Goal: Transaction & Acquisition: Purchase product/service

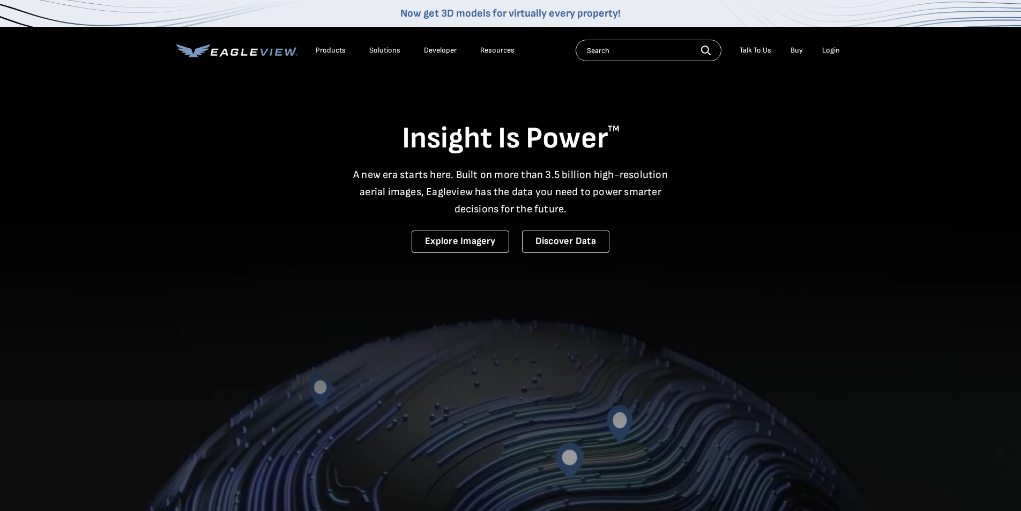
click at [826, 45] on li "Login" at bounding box center [831, 50] width 28 height 16
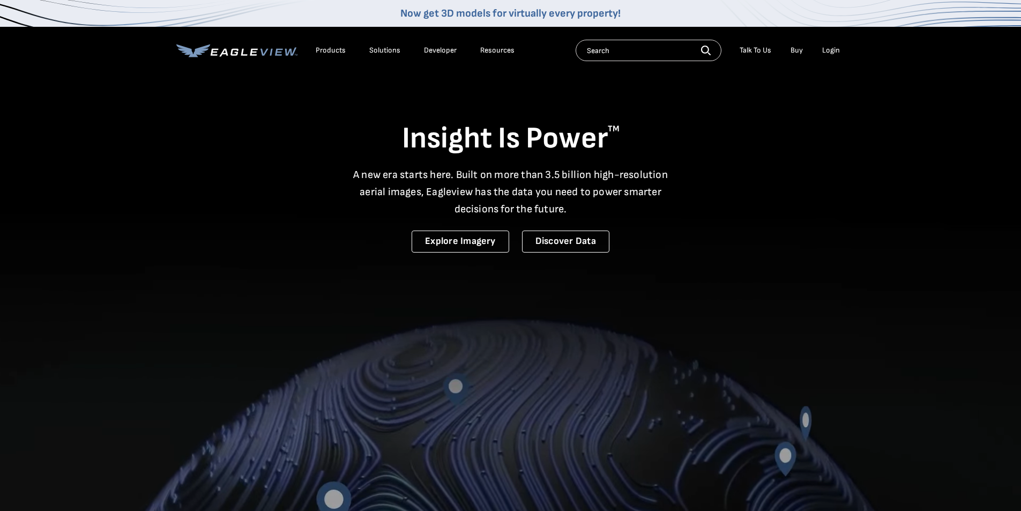
click at [832, 49] on div "Login" at bounding box center [831, 51] width 18 height 10
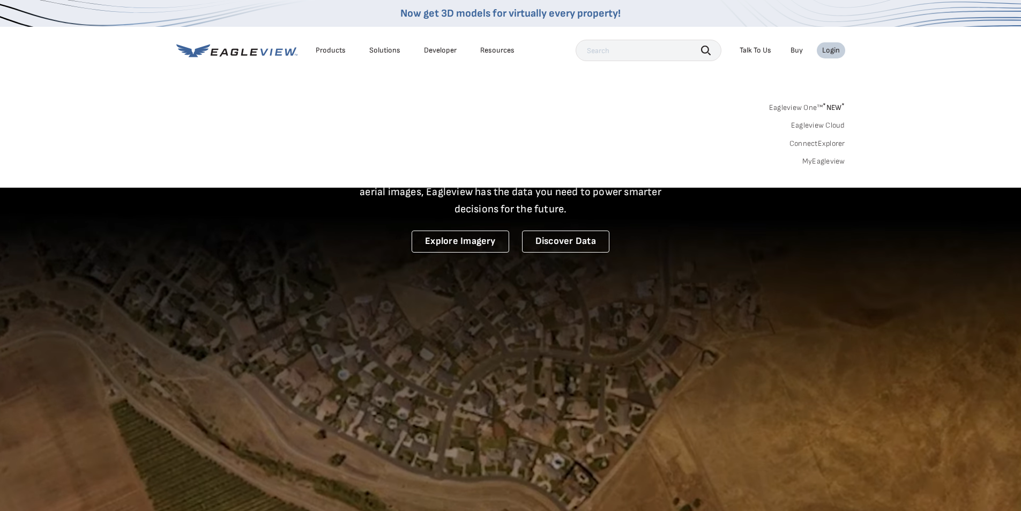
click at [820, 164] on link "MyEagleview" at bounding box center [823, 161] width 43 height 10
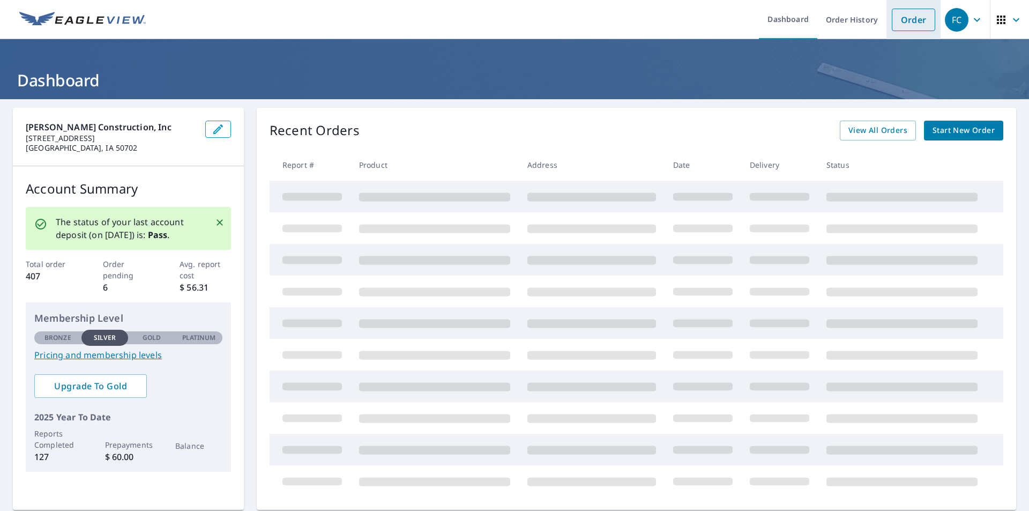
click at [915, 27] on link "Order" at bounding box center [913, 20] width 43 height 23
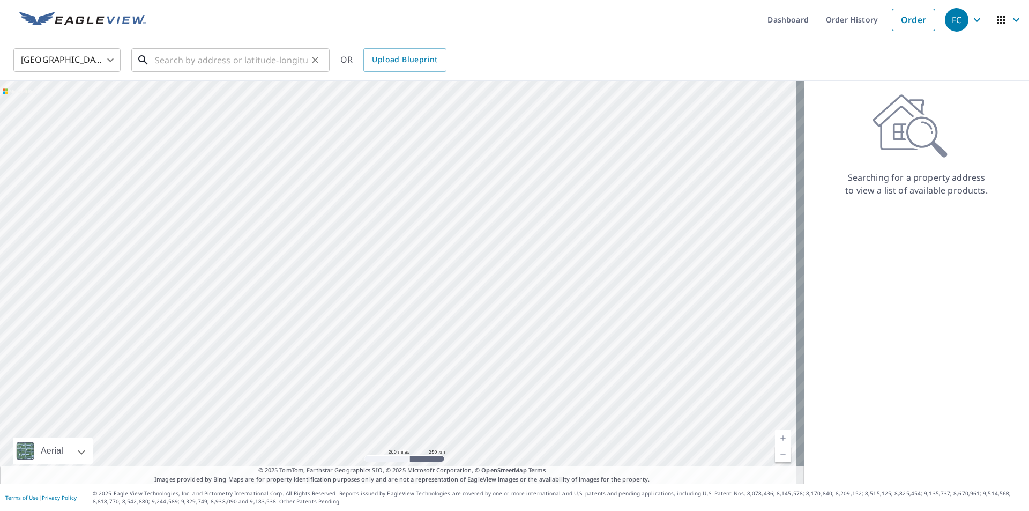
click at [215, 65] on input "text" at bounding box center [231, 60] width 153 height 30
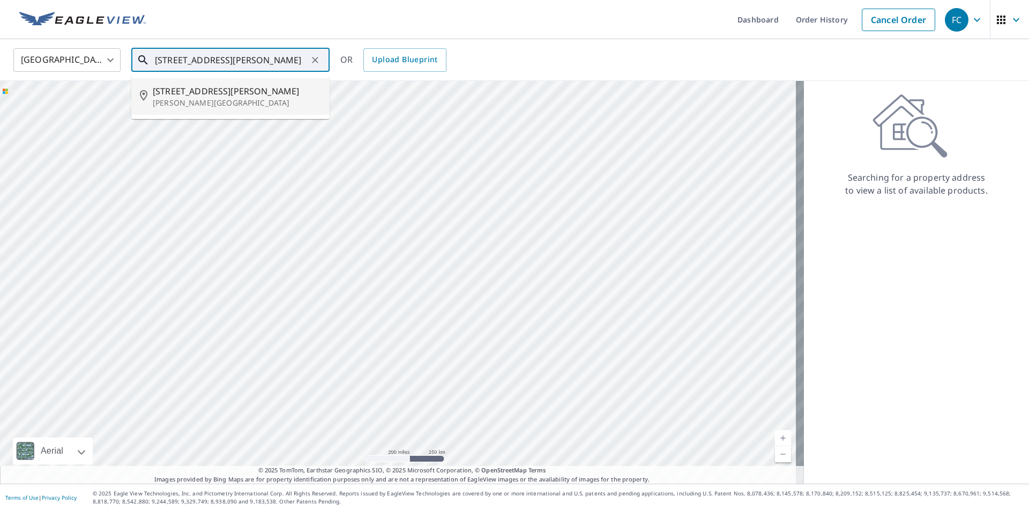
click at [216, 99] on p "[PERSON_NAME][GEOGRAPHIC_DATA]" at bounding box center [237, 103] width 168 height 11
type input "[STREET_ADDRESS][PERSON_NAME][PERSON_NAME]"
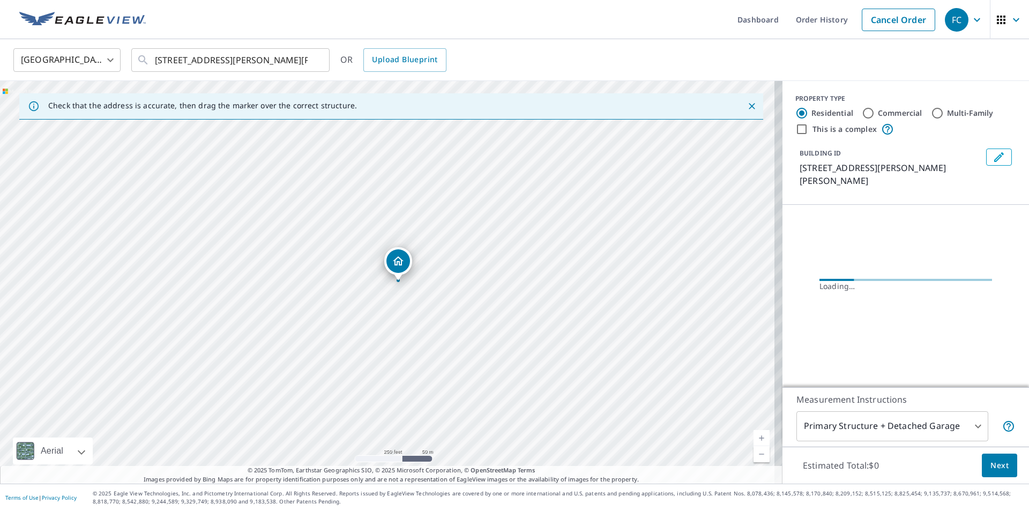
click at [753, 434] on link "Current Level 17, Zoom In" at bounding box center [761, 438] width 16 height 16
click at [753, 434] on link "Current Level 18, Zoom In" at bounding box center [761, 438] width 16 height 16
click at [753, 434] on link "Current Level 19, Zoom In" at bounding box center [761, 438] width 16 height 16
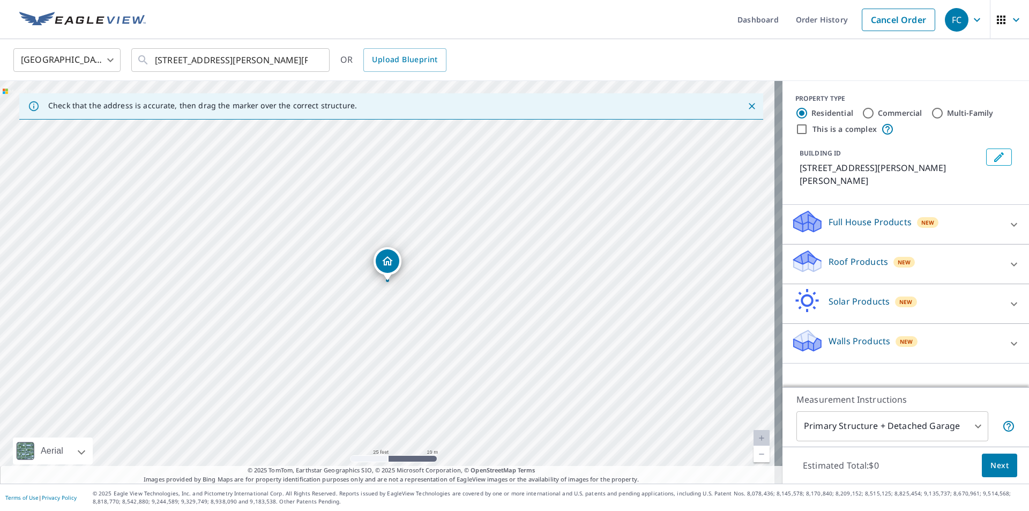
click at [753, 434] on link "Current Level 20, Zoom In Disabled" at bounding box center [761, 438] width 16 height 16
click at [754, 441] on link "Current Level 20, Zoom In Disabled" at bounding box center [761, 438] width 16 height 16
drag, startPoint x: 392, startPoint y: 263, endPoint x: 400, endPoint y: 277, distance: 16.1
click at [816, 249] on div "Roof Products New" at bounding box center [896, 264] width 210 height 31
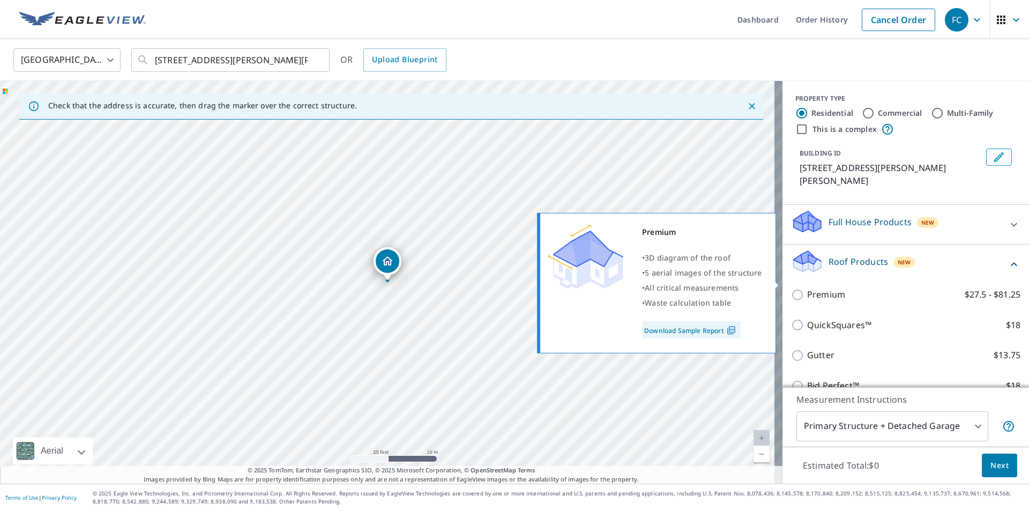
click at [791, 288] on input "Premium $27.5 - $81.25" at bounding box center [799, 294] width 16 height 13
checkbox input "true"
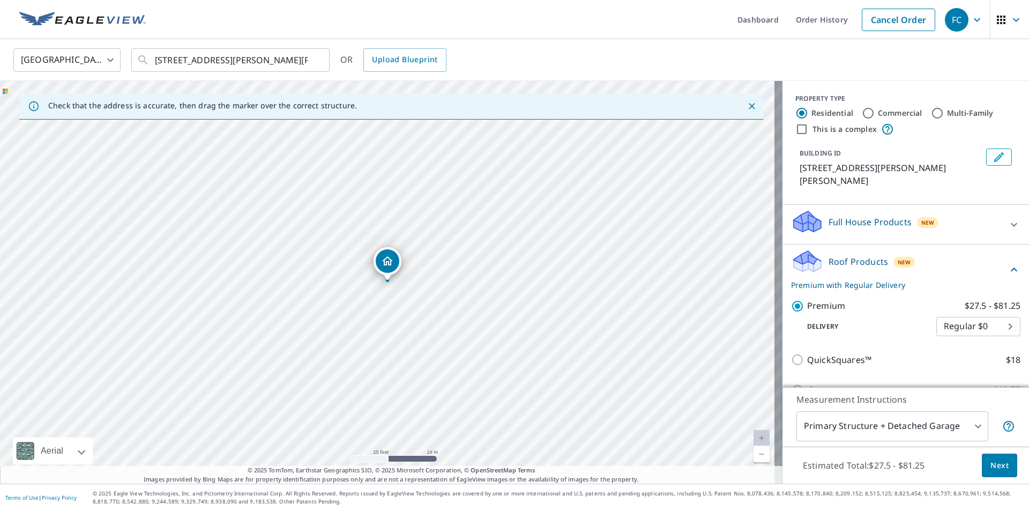
click at [996, 469] on span "Next" at bounding box center [999, 465] width 18 height 13
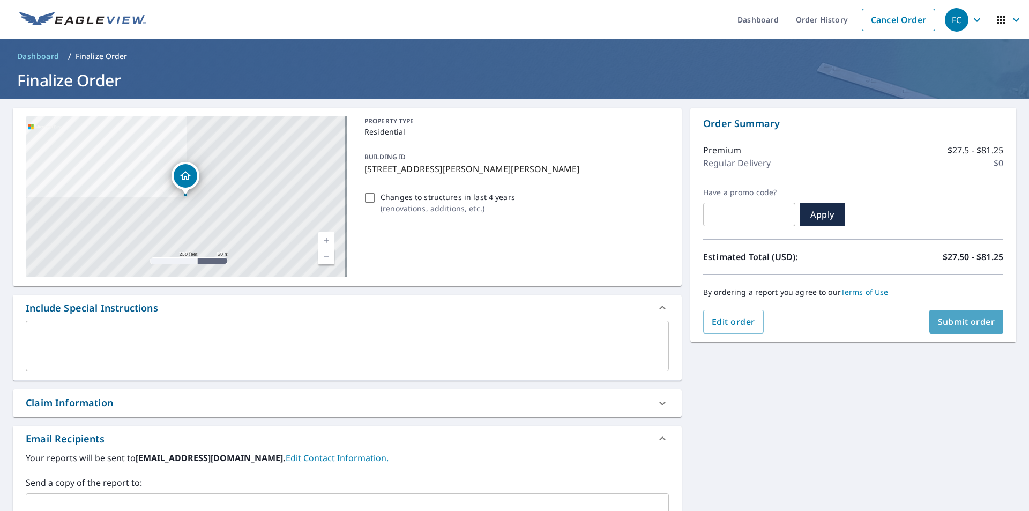
click at [981, 325] on span "Submit order" at bounding box center [966, 322] width 57 height 12
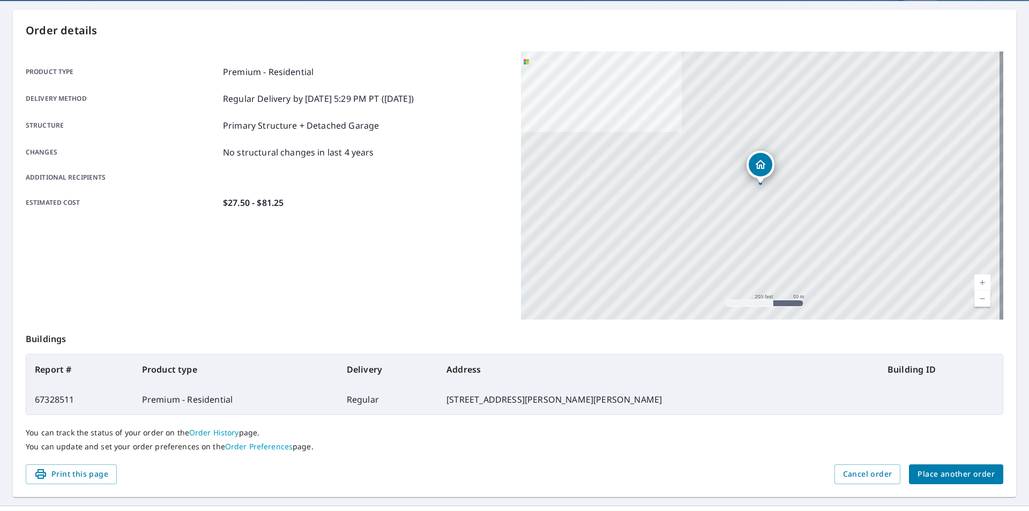
scroll to position [66, 0]
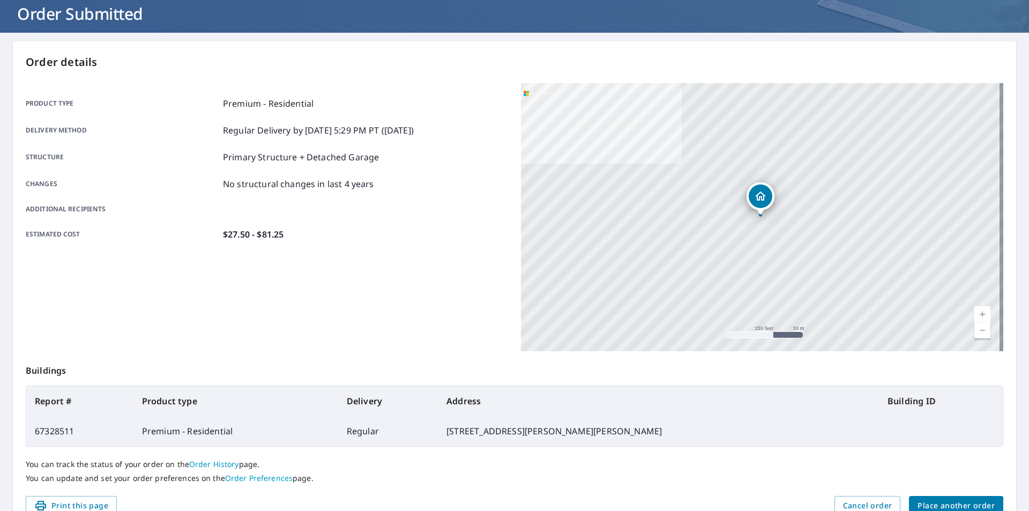
click at [968, 508] on span "Place another order" at bounding box center [955, 505] width 77 height 13
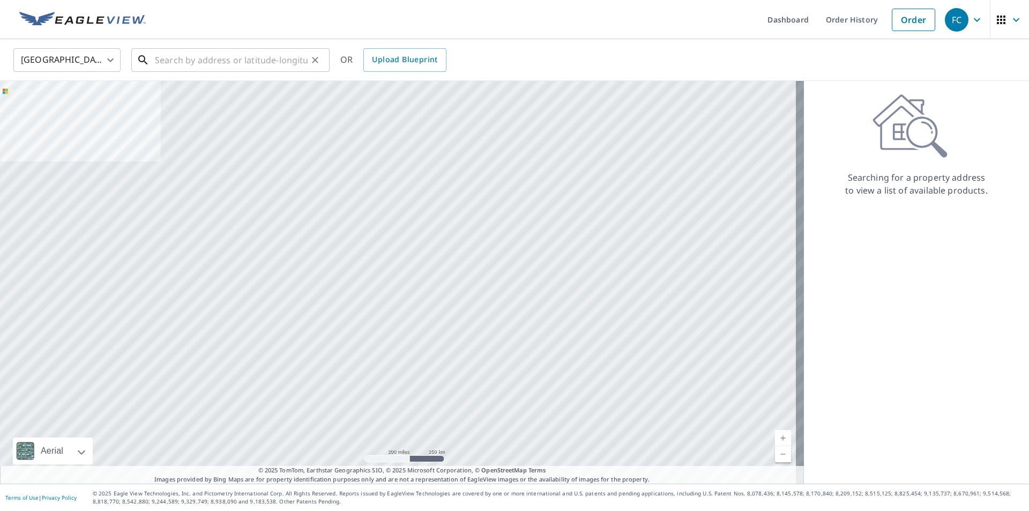
click at [211, 63] on input "text" at bounding box center [231, 60] width 153 height 30
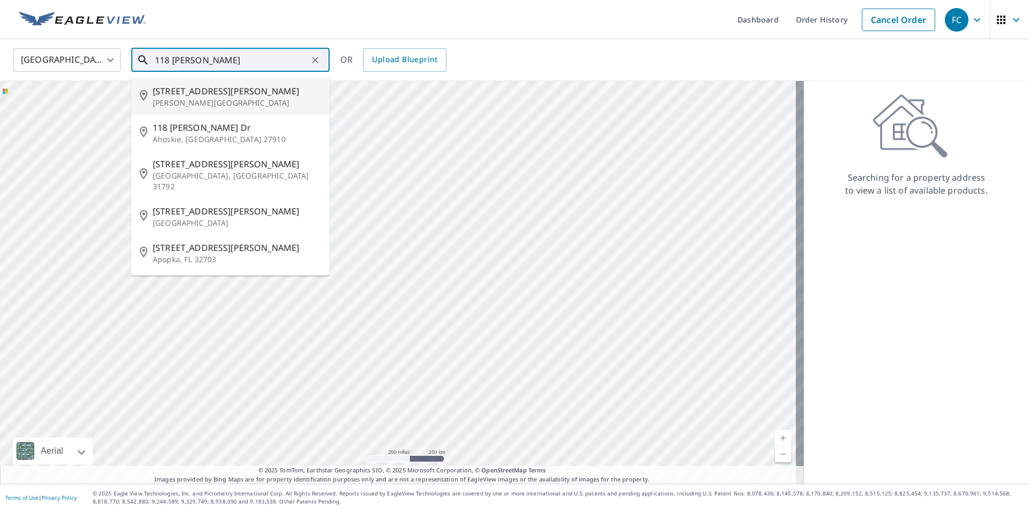
click at [171, 102] on p "[PERSON_NAME][GEOGRAPHIC_DATA]" at bounding box center [237, 103] width 168 height 11
type input "[STREET_ADDRESS][PERSON_NAME][PERSON_NAME]"
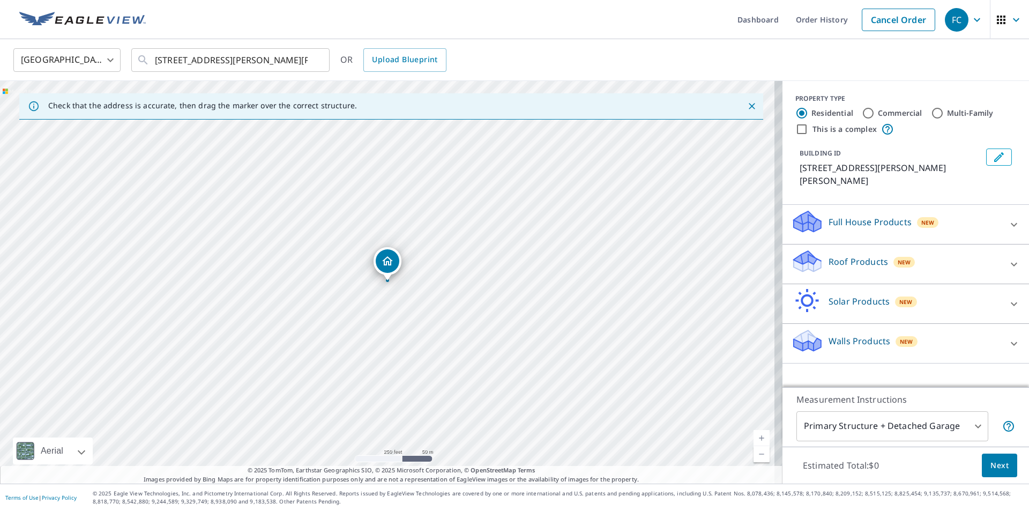
click at [803, 341] on icon at bounding box center [805, 346] width 5 height 10
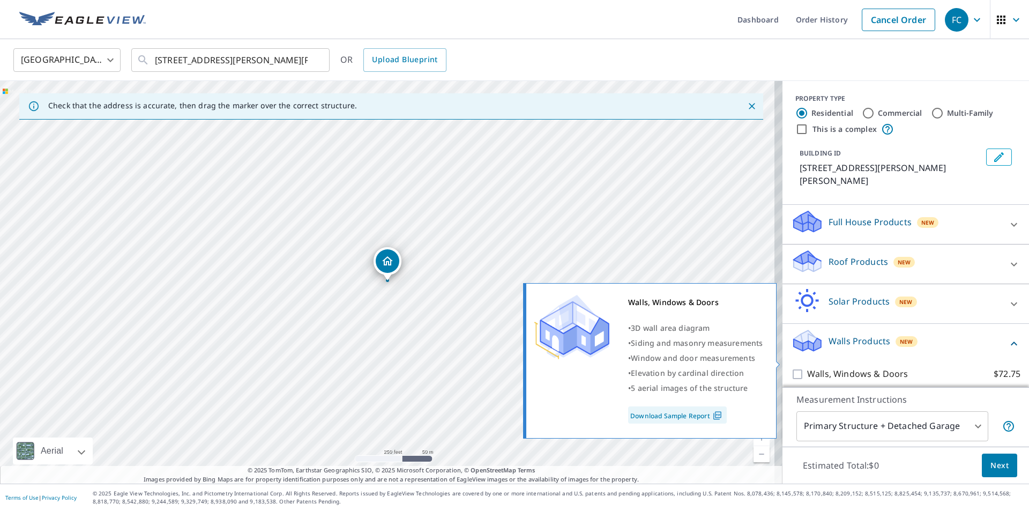
click at [791, 368] on input "Walls, Windows & Doors $72.75" at bounding box center [799, 374] width 16 height 13
checkbox input "true"
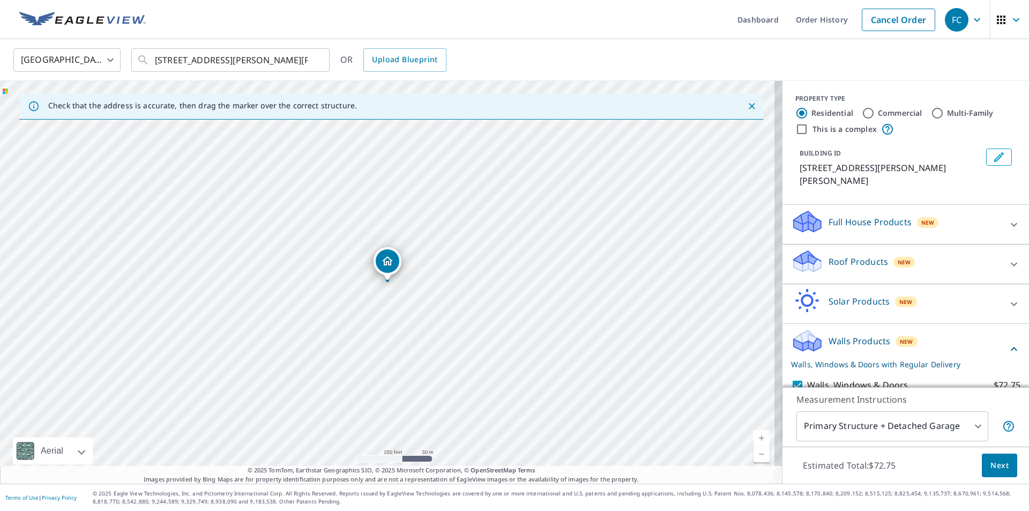
click at [755, 434] on link "Current Level 17, Zoom In" at bounding box center [761, 438] width 16 height 16
click at [755, 435] on link "Current Level 18, Zoom In" at bounding box center [761, 438] width 16 height 16
click at [755, 435] on link "Current Level 19, Zoom In" at bounding box center [761, 438] width 16 height 16
click at [997, 465] on span "Next" at bounding box center [999, 465] width 18 height 13
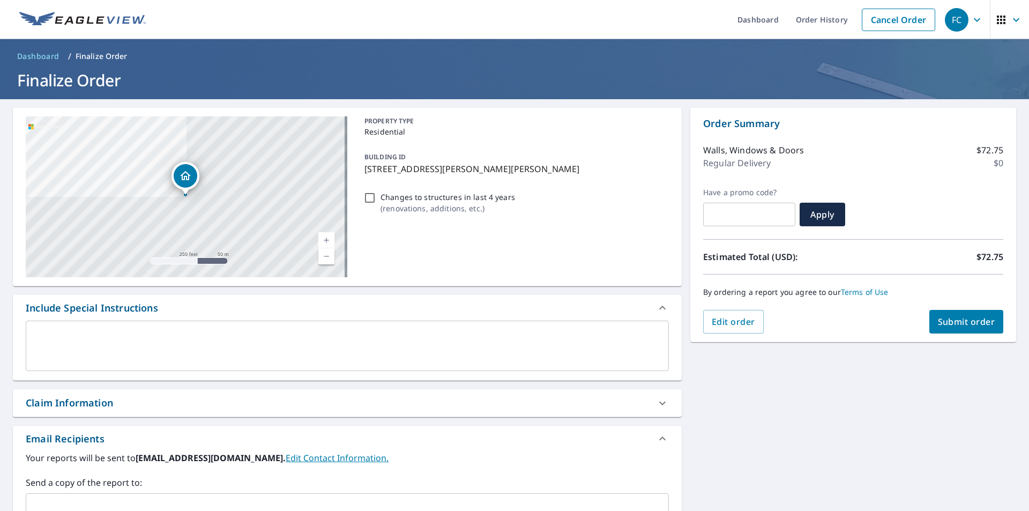
click at [958, 321] on span "Submit order" at bounding box center [966, 322] width 57 height 12
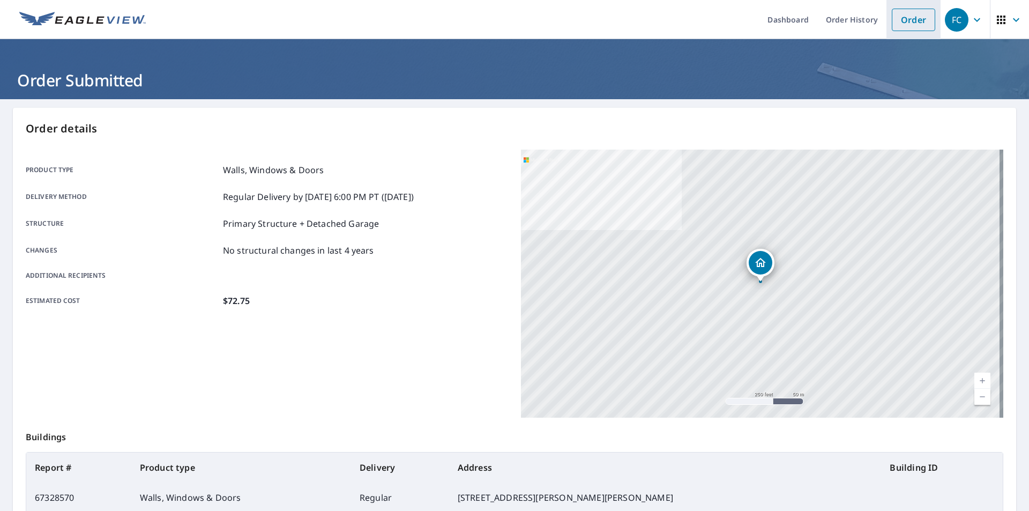
click at [907, 26] on link "Order" at bounding box center [913, 20] width 43 height 23
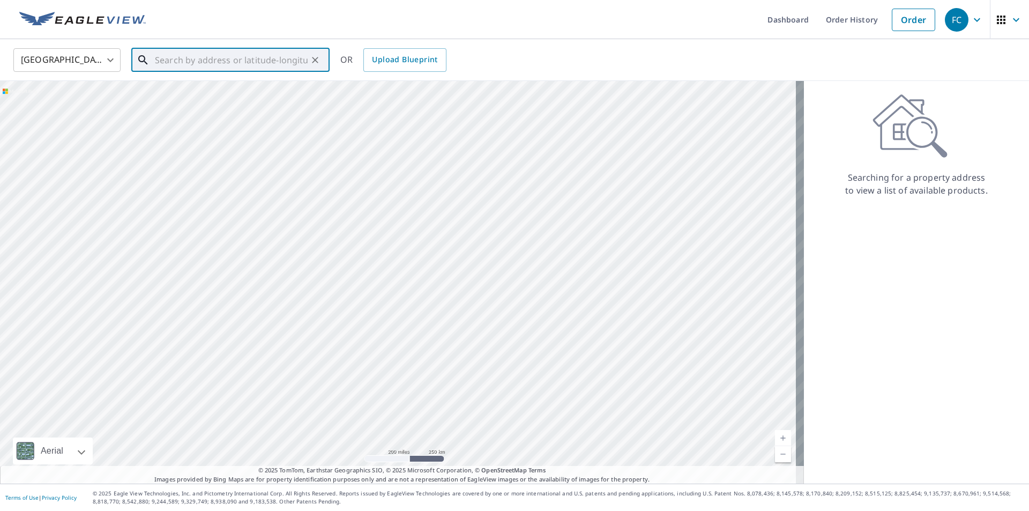
click at [182, 69] on input "text" at bounding box center [231, 60] width 153 height 30
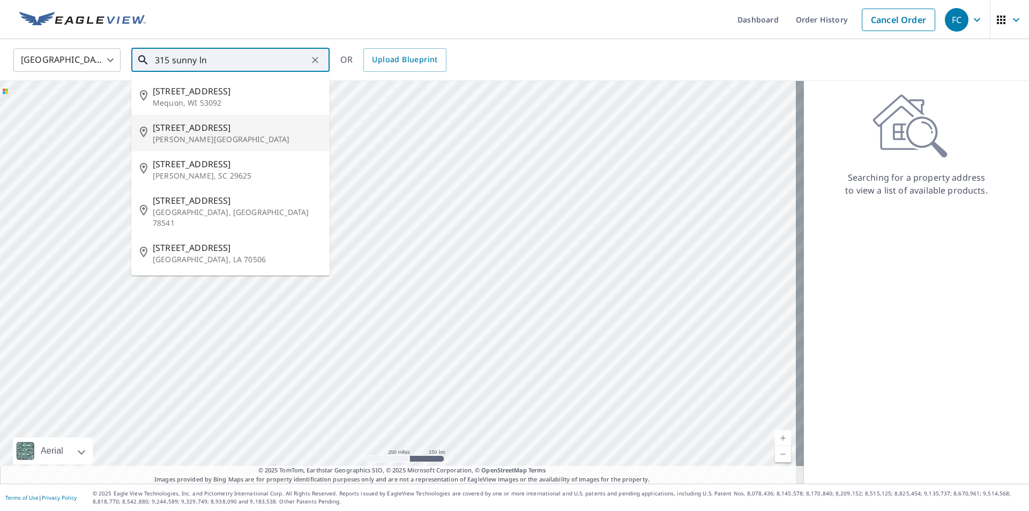
click at [183, 128] on span "[STREET_ADDRESS]" at bounding box center [237, 127] width 168 height 13
type input "[STREET_ADDRESS][PERSON_NAME]"
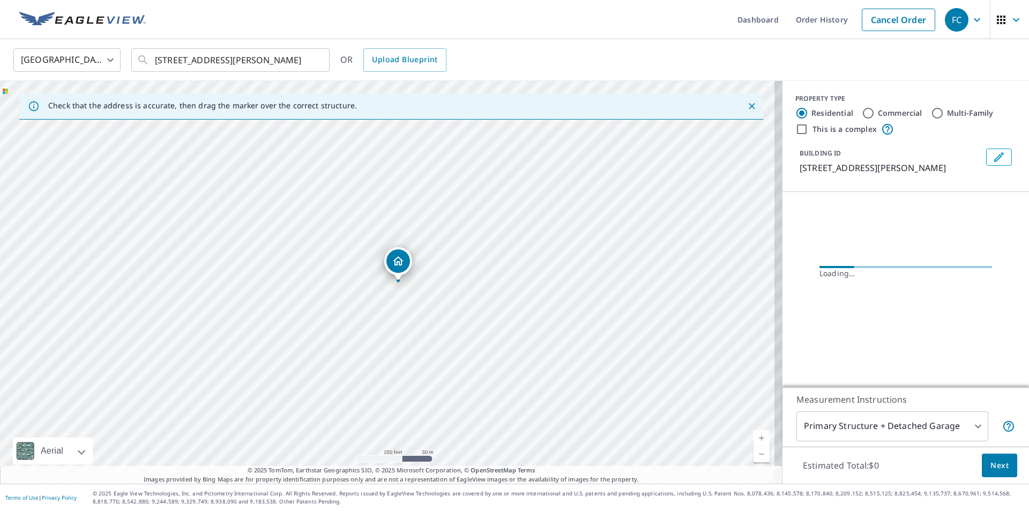
click at [753, 442] on link "Current Level 17, Zoom In" at bounding box center [761, 438] width 16 height 16
click at [753, 442] on link "Current Level 18, Zoom In" at bounding box center [761, 438] width 16 height 16
click at [753, 442] on link "Current Level 19, Zoom In" at bounding box center [761, 438] width 16 height 16
click at [753, 442] on link "Current Level 20, Zoom In Disabled" at bounding box center [761, 438] width 16 height 16
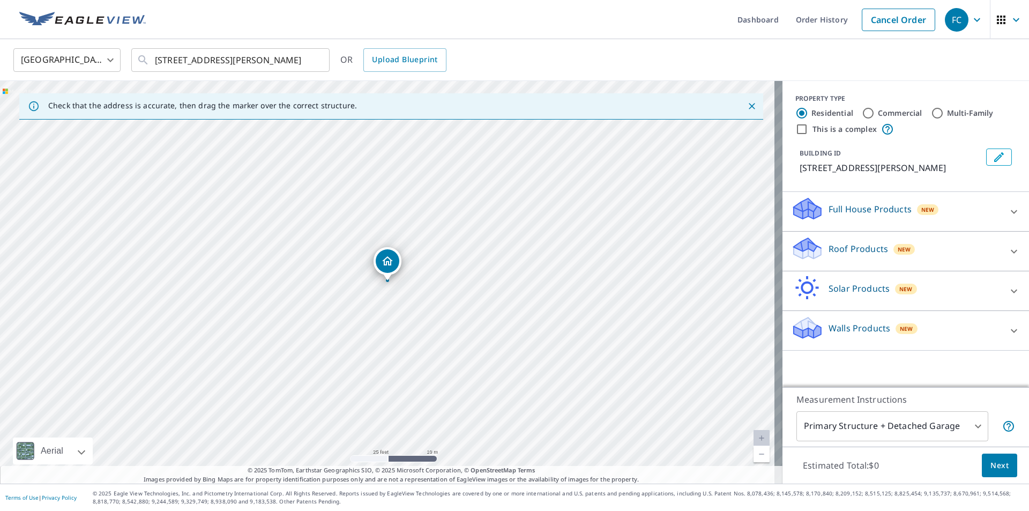
click at [814, 247] on icon at bounding box center [807, 248] width 32 height 25
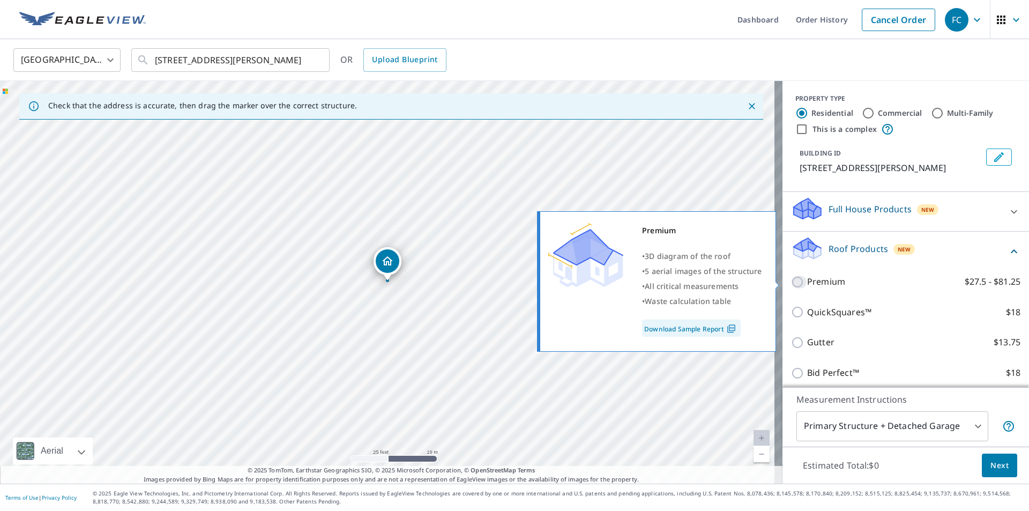
click at [791, 284] on input "Premium $27.5 - $81.25" at bounding box center [799, 281] width 16 height 13
checkbox input "true"
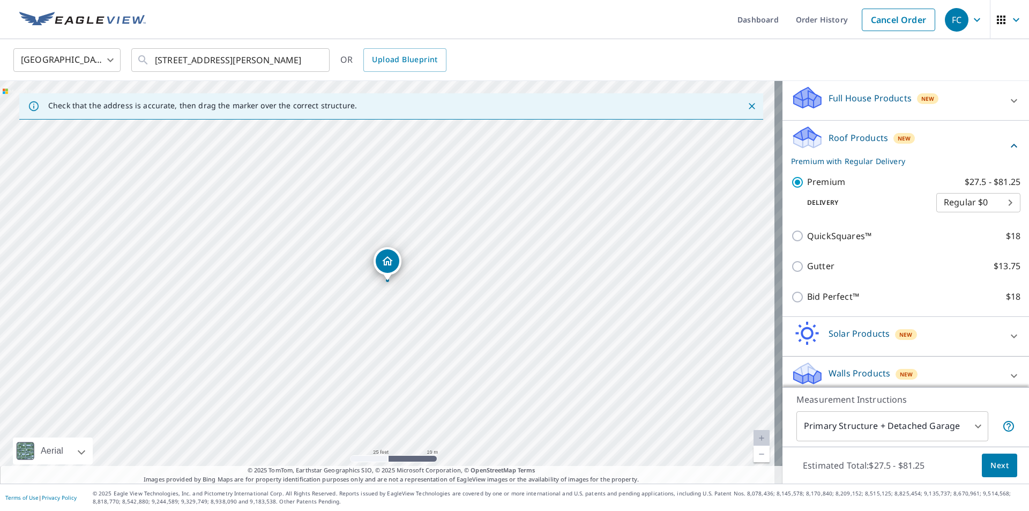
scroll to position [120, 0]
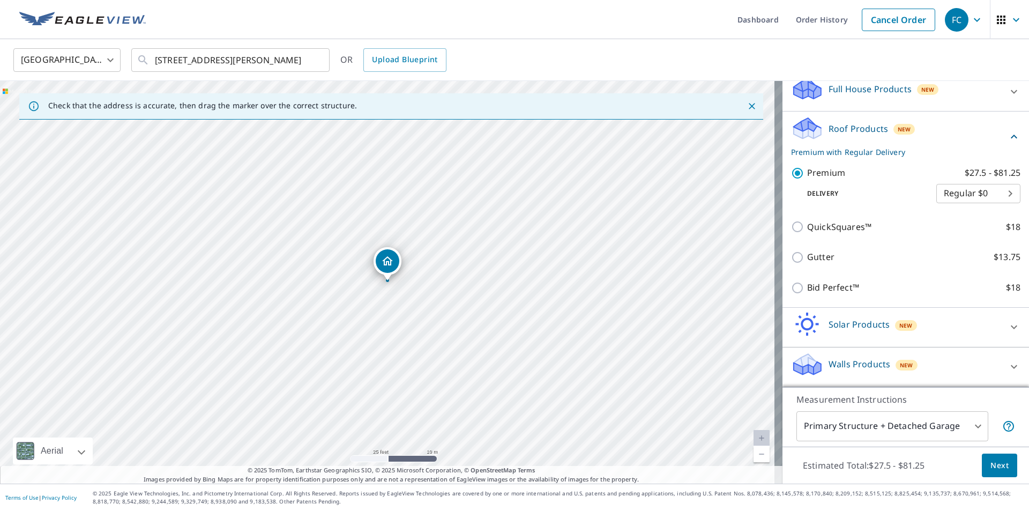
click at [758, 458] on link "Current Level 20, Zoom Out" at bounding box center [761, 454] width 16 height 16
click at [758, 458] on link "Current Level 19, Zoom Out" at bounding box center [761, 454] width 16 height 16
click at [748, 106] on icon "Close" at bounding box center [752, 106] width 11 height 11
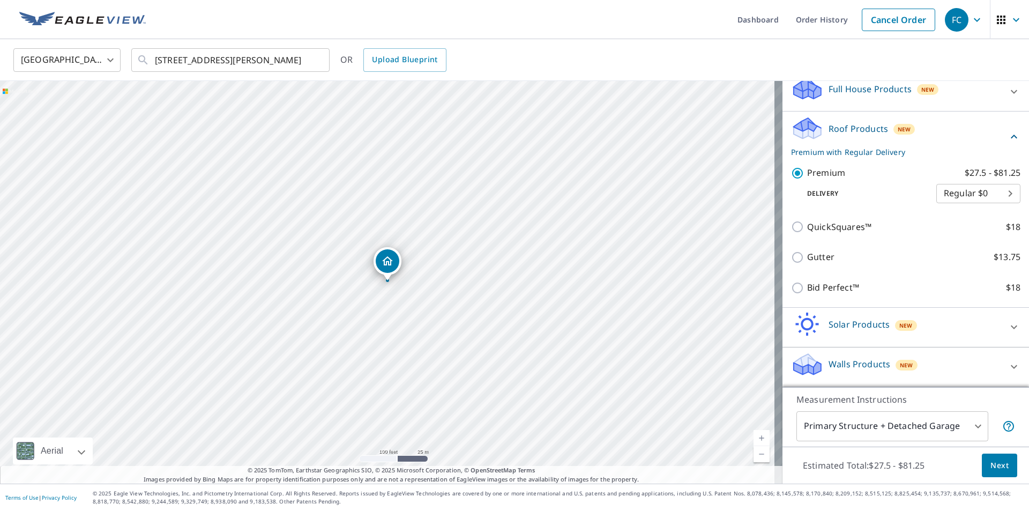
click at [406, 311] on div "[STREET_ADDRESS][PERSON_NAME]" at bounding box center [391, 282] width 782 height 402
click at [754, 436] on link "Current Level 18, Zoom In" at bounding box center [761, 438] width 16 height 16
drag, startPoint x: 389, startPoint y: 259, endPoint x: 401, endPoint y: 256, distance: 13.1
click at [998, 462] on span "Next" at bounding box center [999, 465] width 18 height 13
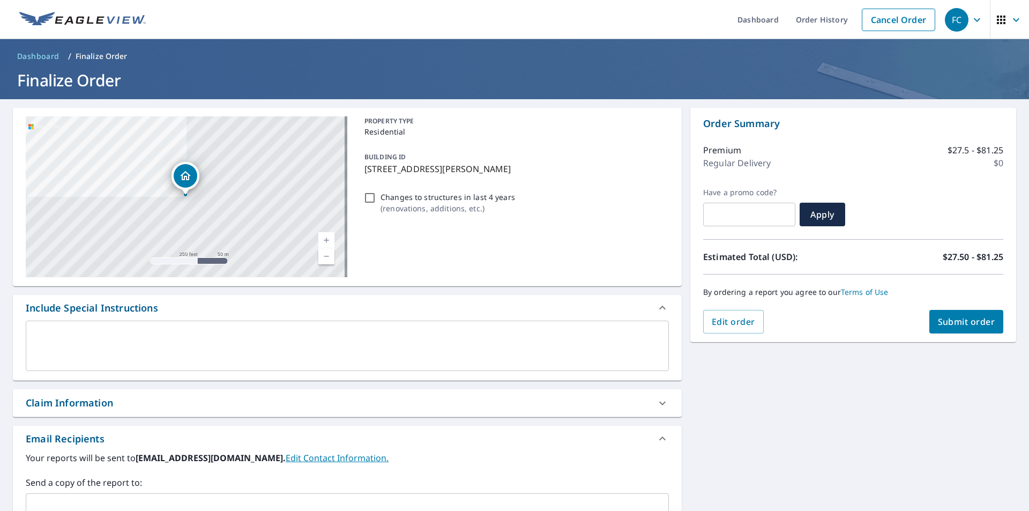
click at [951, 320] on span "Submit order" at bounding box center [966, 322] width 57 height 12
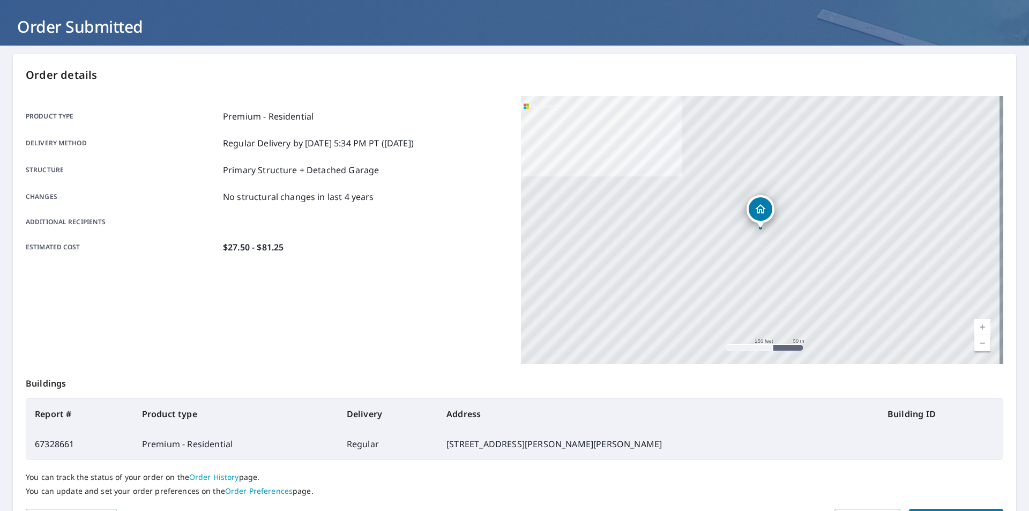
scroll to position [107, 0]
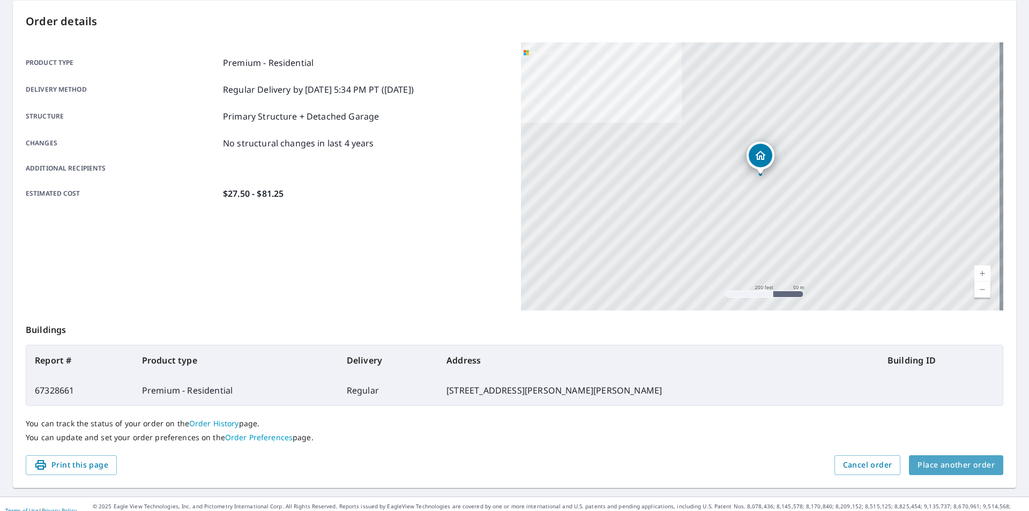
click at [957, 469] on span "Place another order" at bounding box center [955, 464] width 77 height 13
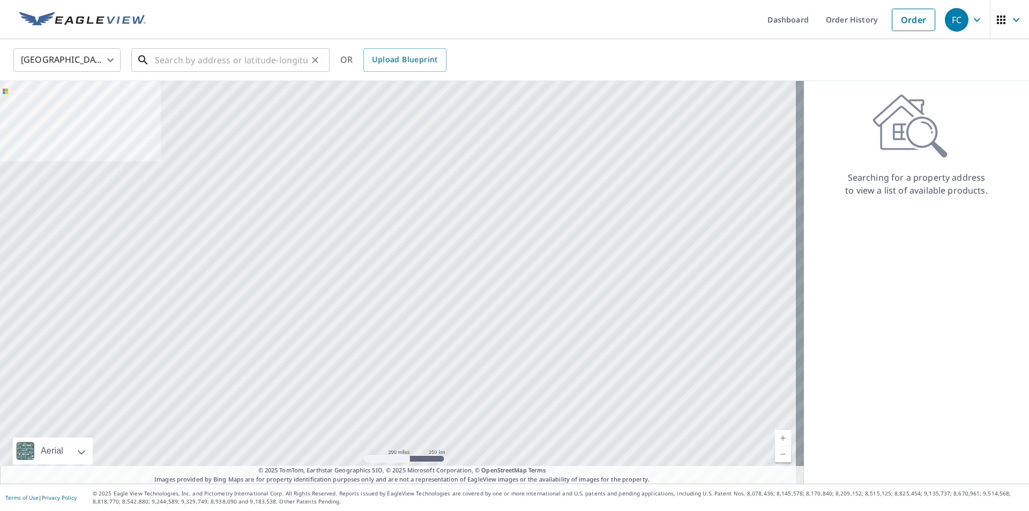
click at [199, 58] on input "text" at bounding box center [231, 60] width 153 height 30
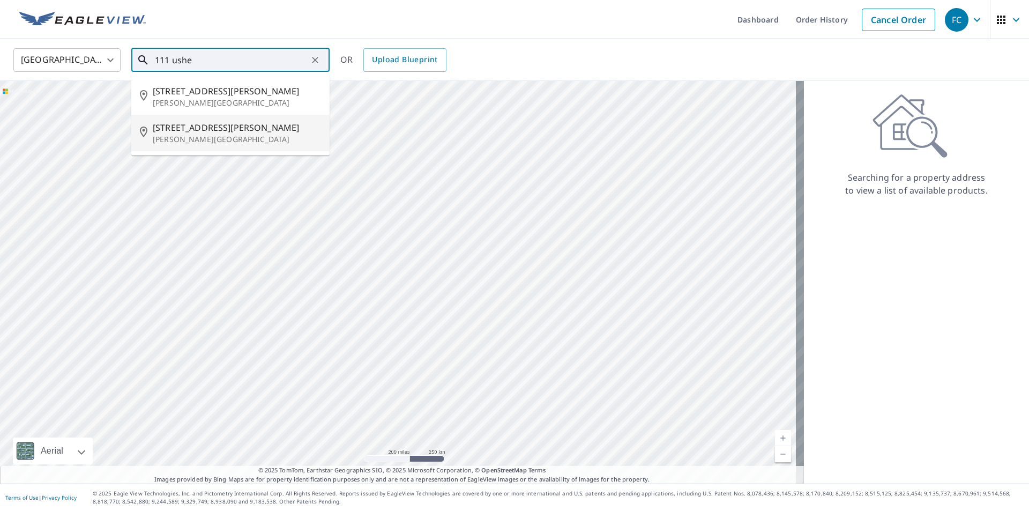
click at [191, 137] on p "[PERSON_NAME][GEOGRAPHIC_DATA]" at bounding box center [237, 139] width 168 height 11
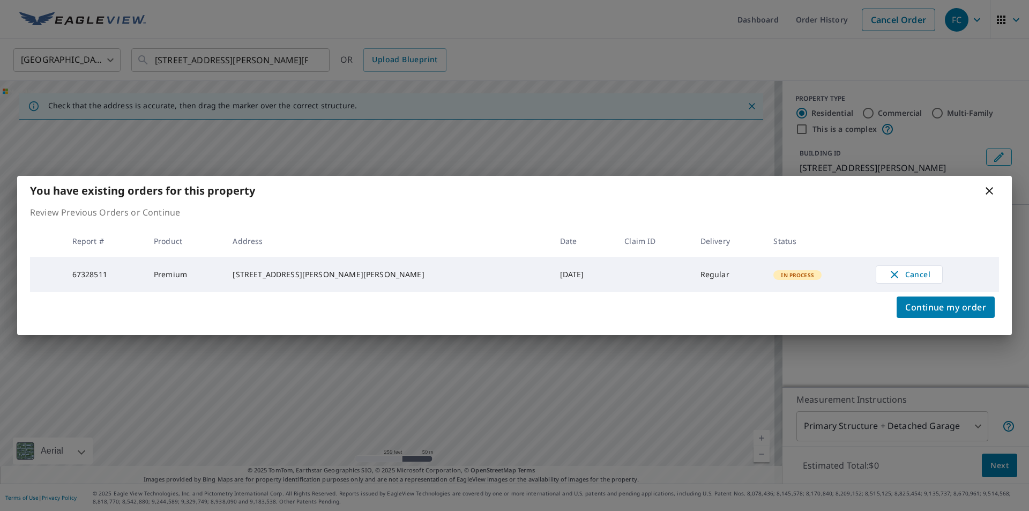
click at [993, 195] on icon at bounding box center [989, 190] width 13 height 13
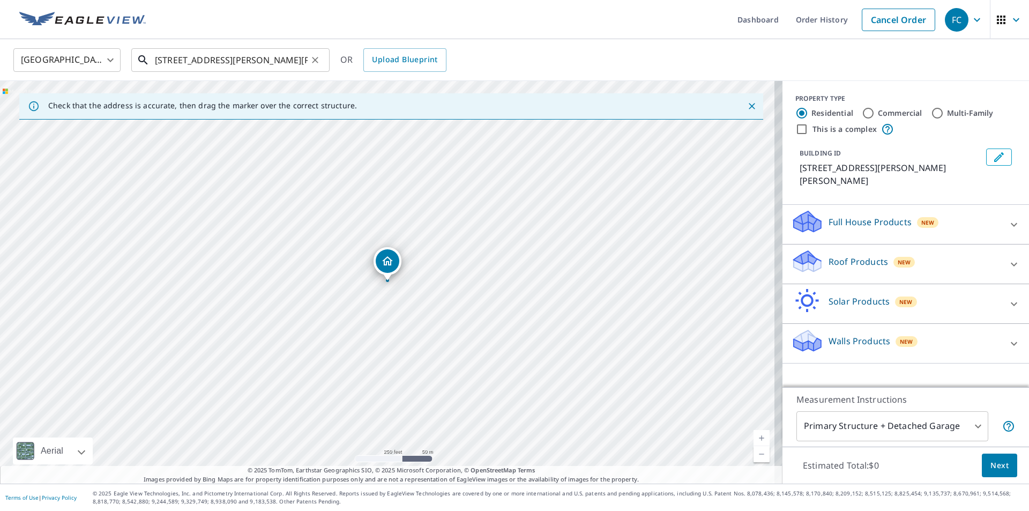
click at [293, 61] on input "[STREET_ADDRESS][PERSON_NAME][PERSON_NAME]" at bounding box center [231, 60] width 153 height 30
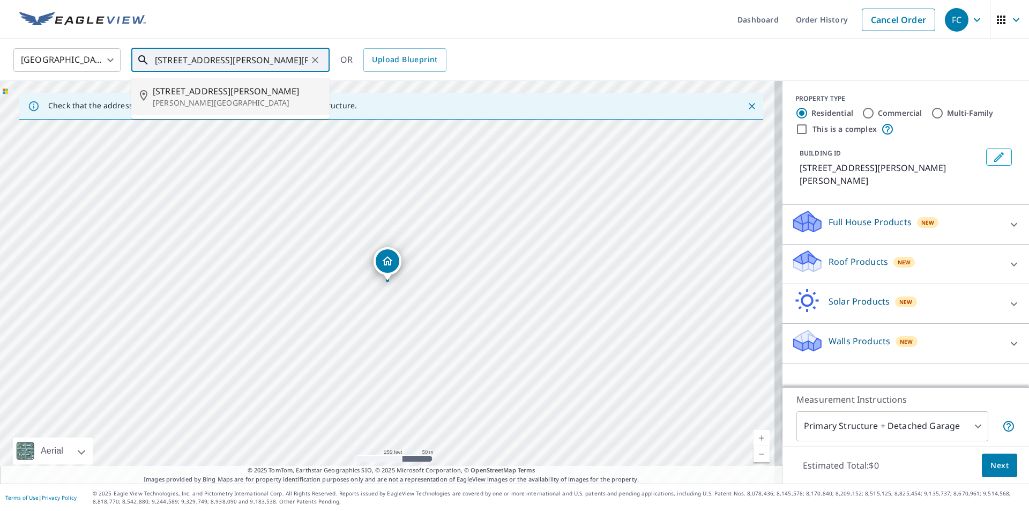
click at [204, 100] on p "[PERSON_NAME][GEOGRAPHIC_DATA]" at bounding box center [237, 103] width 168 height 11
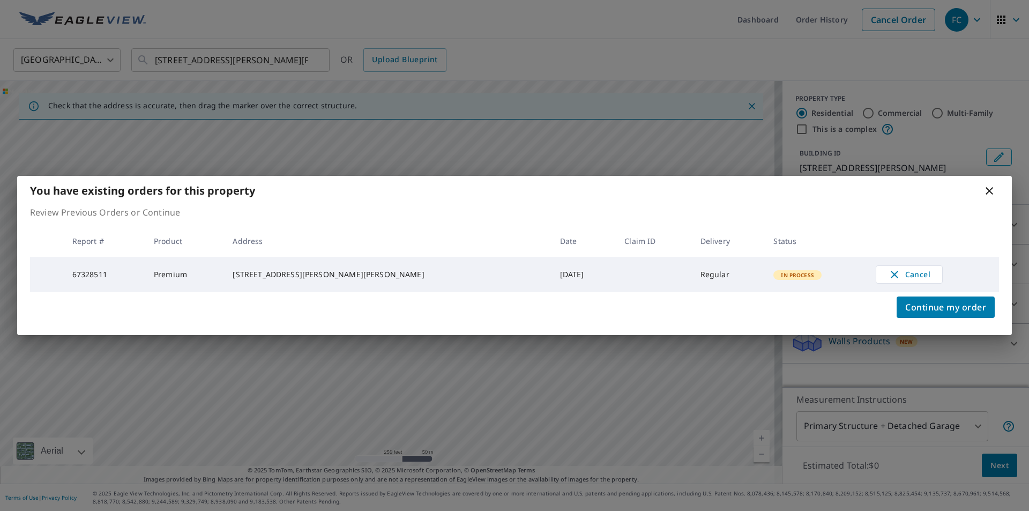
click at [990, 189] on icon at bounding box center [990, 191] width 8 height 8
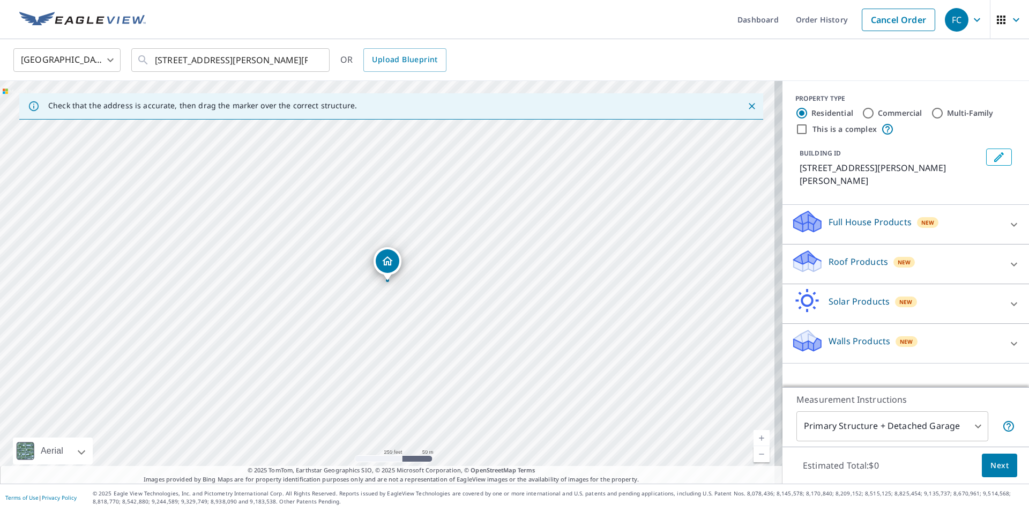
click at [842, 255] on p "Roof Products" at bounding box center [858, 261] width 59 height 13
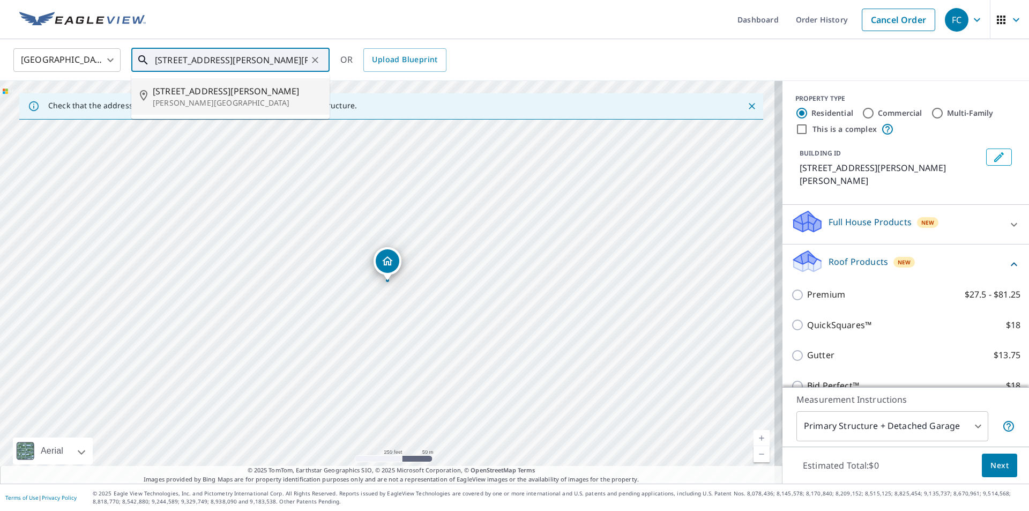
drag, startPoint x: 293, startPoint y: 59, endPoint x: 124, endPoint y: 56, distance: 168.8
click at [124, 56] on div "United States [GEOGRAPHIC_DATA] ​ [STREET_ADDRESS][PERSON_NAME][PERSON_NAME] ​ …" at bounding box center [510, 59] width 1011 height 25
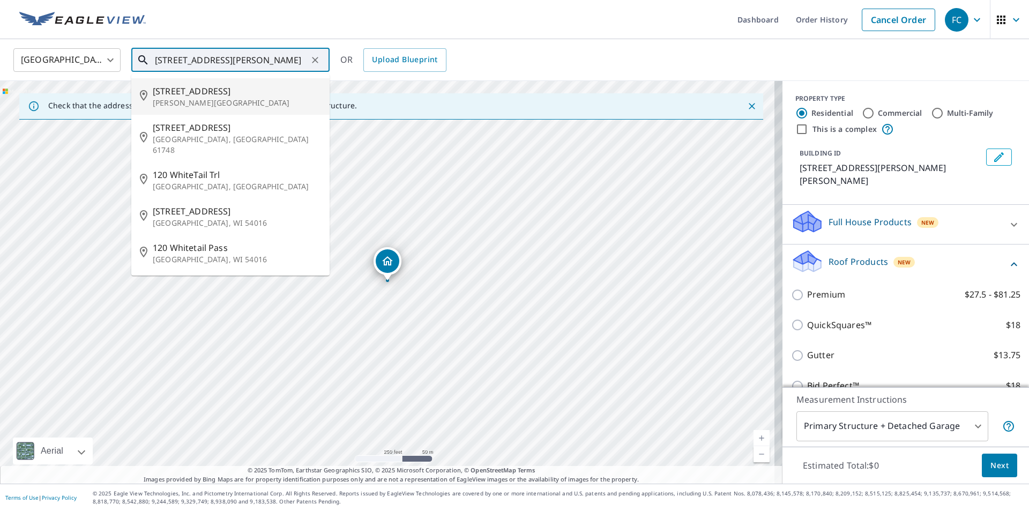
click at [163, 99] on p "[PERSON_NAME][GEOGRAPHIC_DATA]" at bounding box center [237, 103] width 168 height 11
type input "[STREET_ADDRESS][PERSON_NAME]"
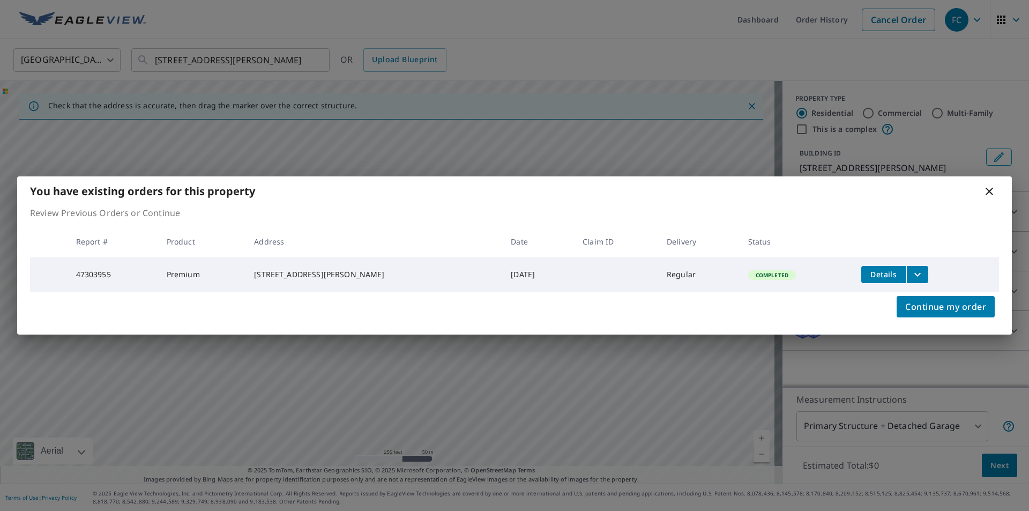
click at [989, 185] on icon at bounding box center [989, 191] width 13 height 13
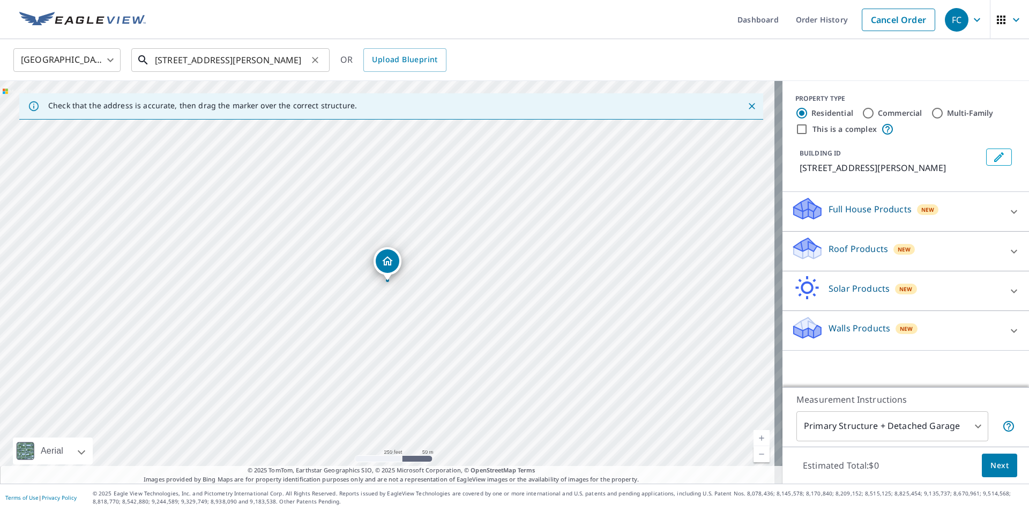
click at [260, 55] on input "[STREET_ADDRESS][PERSON_NAME]" at bounding box center [231, 60] width 153 height 30
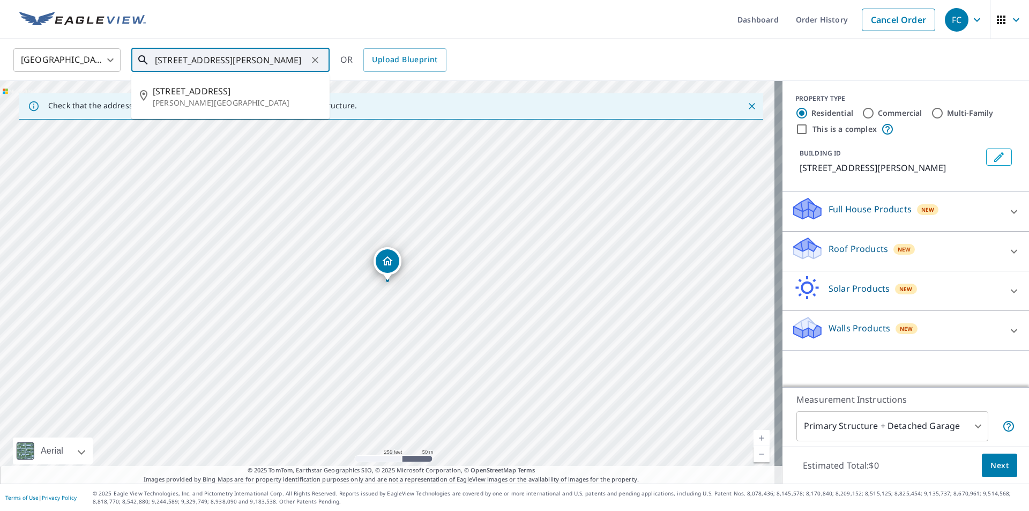
click at [312, 61] on icon "Clear" at bounding box center [315, 60] width 11 height 11
click at [193, 135] on p "[PERSON_NAME][GEOGRAPHIC_DATA]" at bounding box center [237, 139] width 168 height 11
type input "[STREET_ADDRESS][PERSON_NAME][PERSON_NAME]"
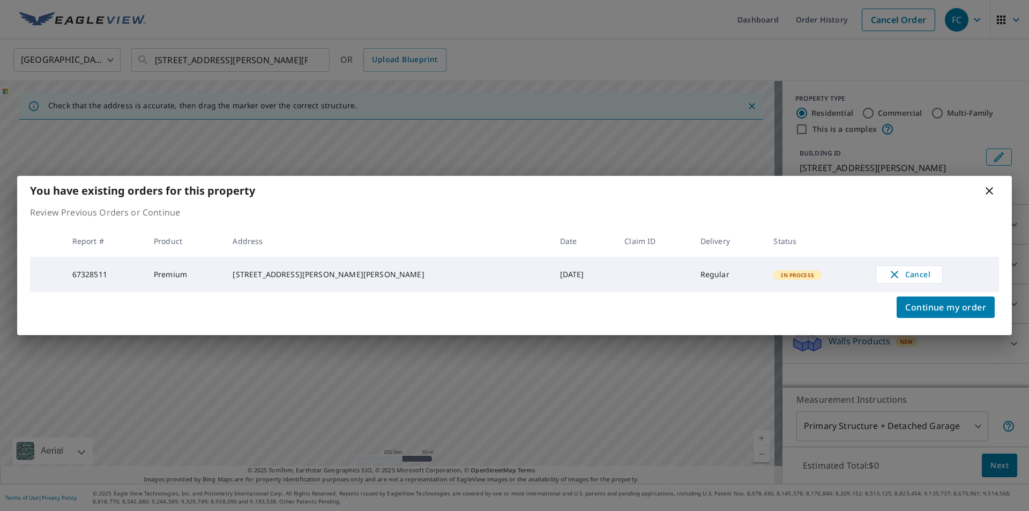
click at [993, 190] on icon at bounding box center [989, 190] width 13 height 13
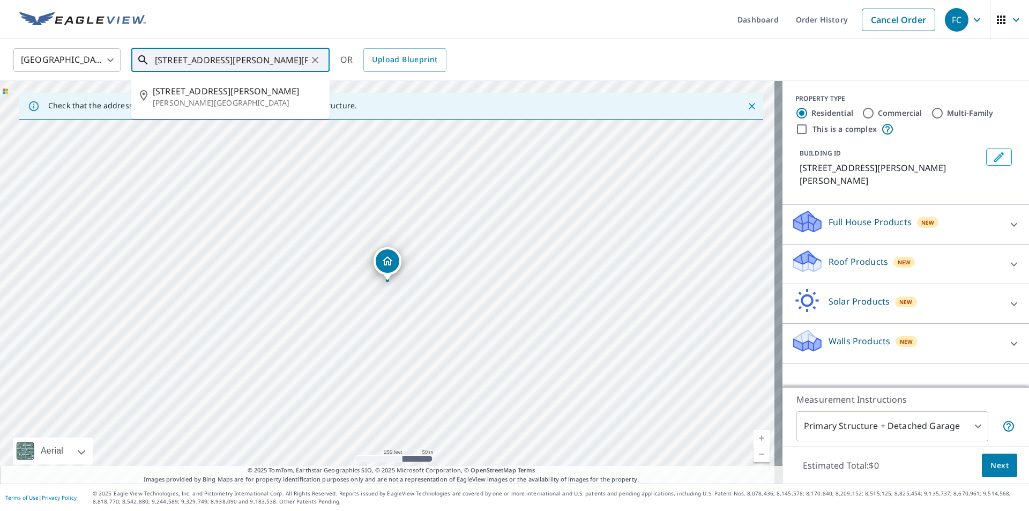
click at [292, 63] on input "[STREET_ADDRESS][PERSON_NAME][PERSON_NAME]" at bounding box center [231, 60] width 153 height 30
click at [315, 61] on icon "Clear" at bounding box center [315, 60] width 11 height 11
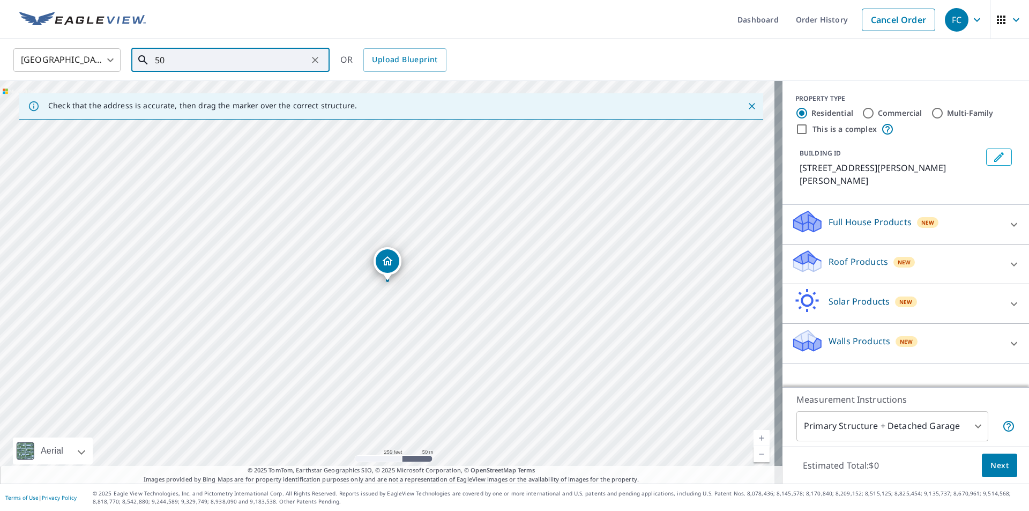
type input "5"
click at [187, 94] on span "[STREET_ADDRESS][PERSON_NAME]" at bounding box center [237, 91] width 168 height 13
type input "[STREET_ADDRESS][PERSON_NAME][PERSON_NAME]"
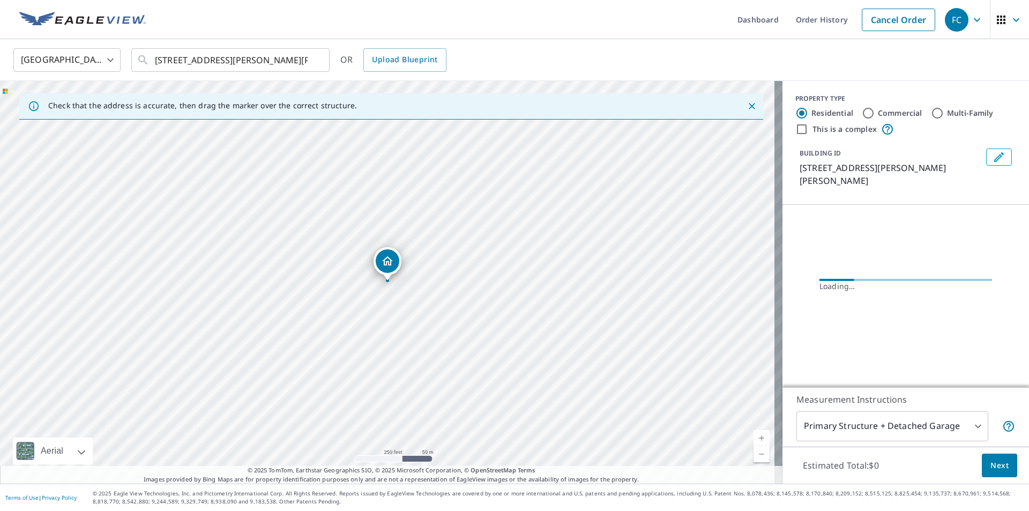
click at [756, 436] on link "Current Level 17, Zoom In" at bounding box center [761, 438] width 16 height 16
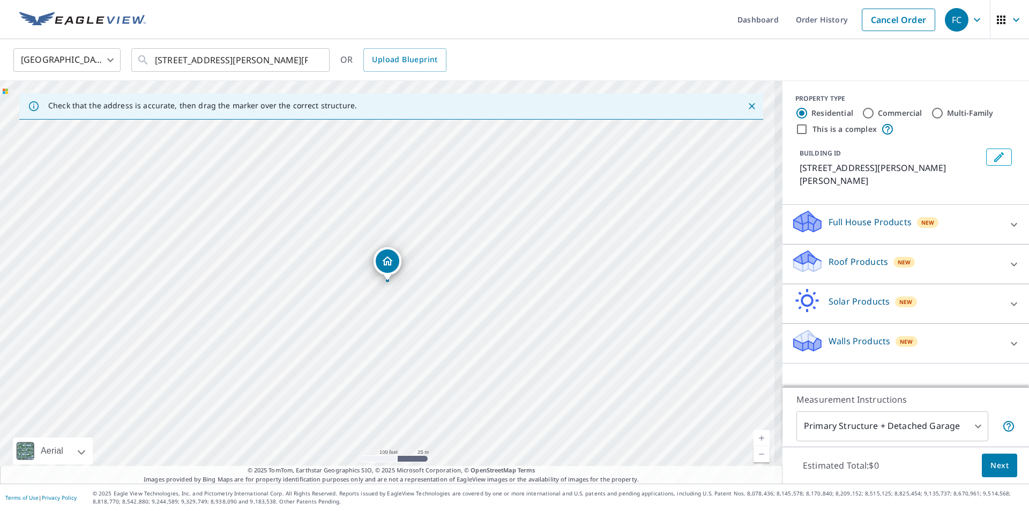
click at [756, 436] on link "Current Level 18, Zoom In" at bounding box center [761, 438] width 16 height 16
click at [756, 436] on link "Current Level 19, Zoom In" at bounding box center [761, 438] width 16 height 16
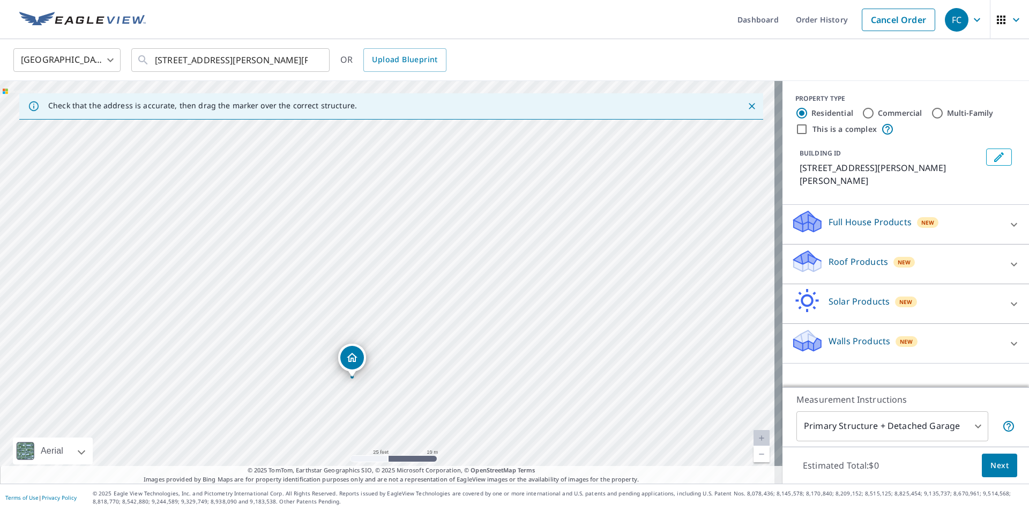
drag, startPoint x: 574, startPoint y: 193, endPoint x: 537, endPoint y: 299, distance: 111.9
click at [537, 299] on div "[STREET_ADDRESS][PERSON_NAME][PERSON_NAME]" at bounding box center [391, 282] width 782 height 402
drag, startPoint x: 344, startPoint y: 364, endPoint x: 453, endPoint y: 193, distance: 202.6
drag, startPoint x: 390, startPoint y: 266, endPoint x: 384, endPoint y: 268, distance: 6.5
click at [829, 255] on p "Roof Products" at bounding box center [858, 261] width 59 height 13
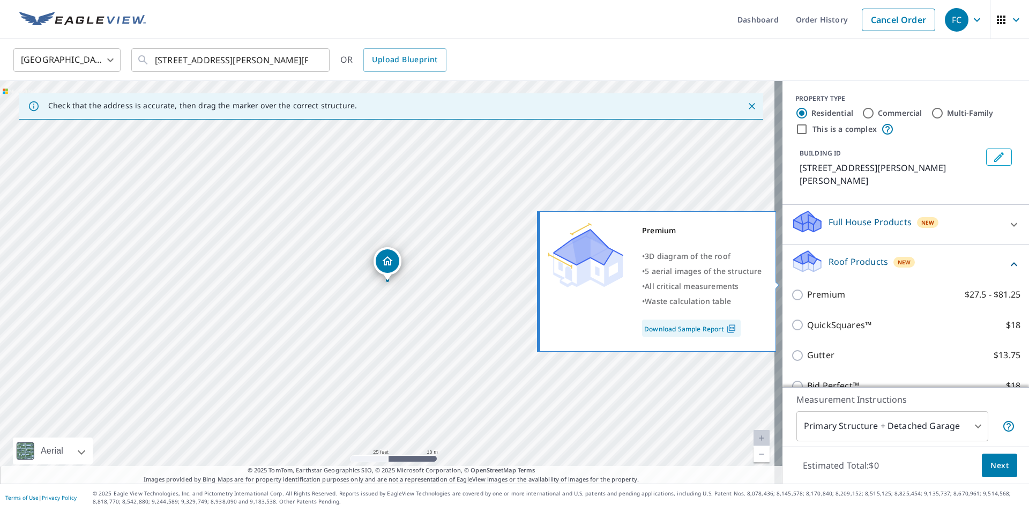
click at [791, 288] on input "Premium $27.5 - $81.25" at bounding box center [799, 294] width 16 height 13
checkbox input "true"
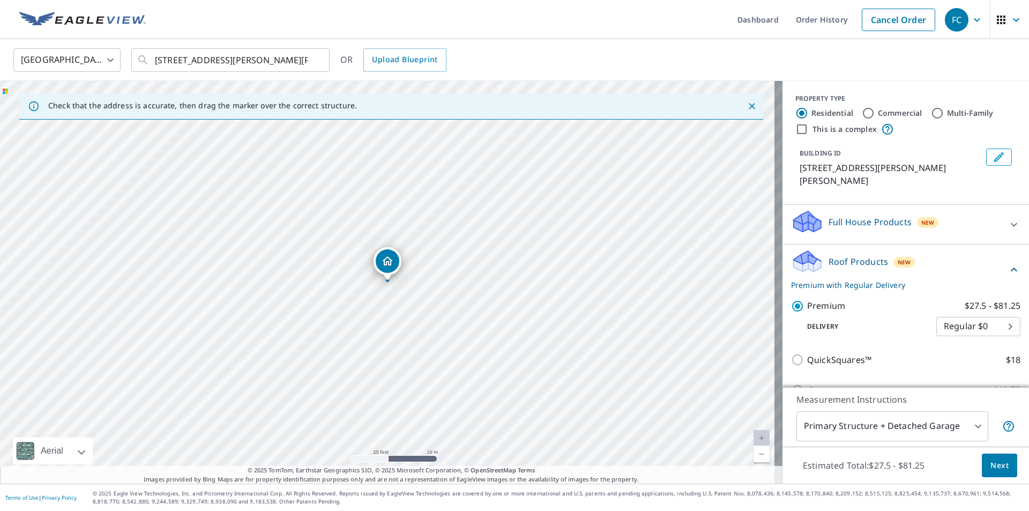
click at [971, 428] on body "FC FC Dashboard Order History Cancel Order FC United States US ​ [STREET_ADDRES…" at bounding box center [514, 255] width 1029 height 511
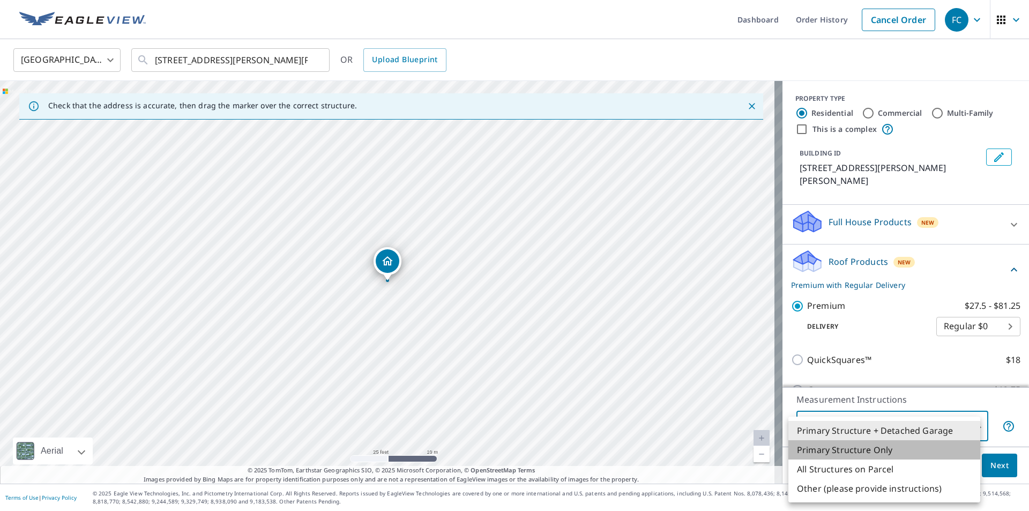
click at [847, 454] on li "Primary Structure Only" at bounding box center [884, 449] width 192 height 19
type input "2"
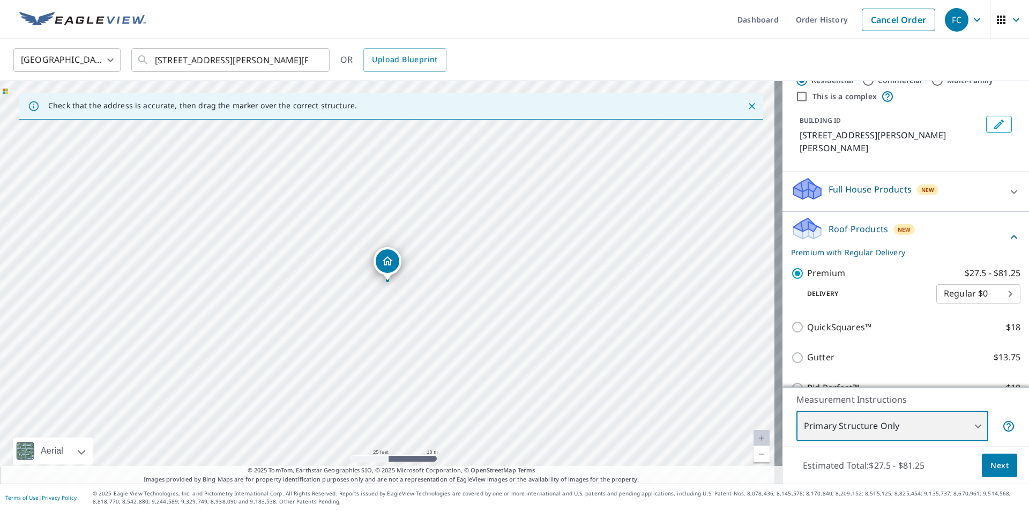
scroll to position [120, 0]
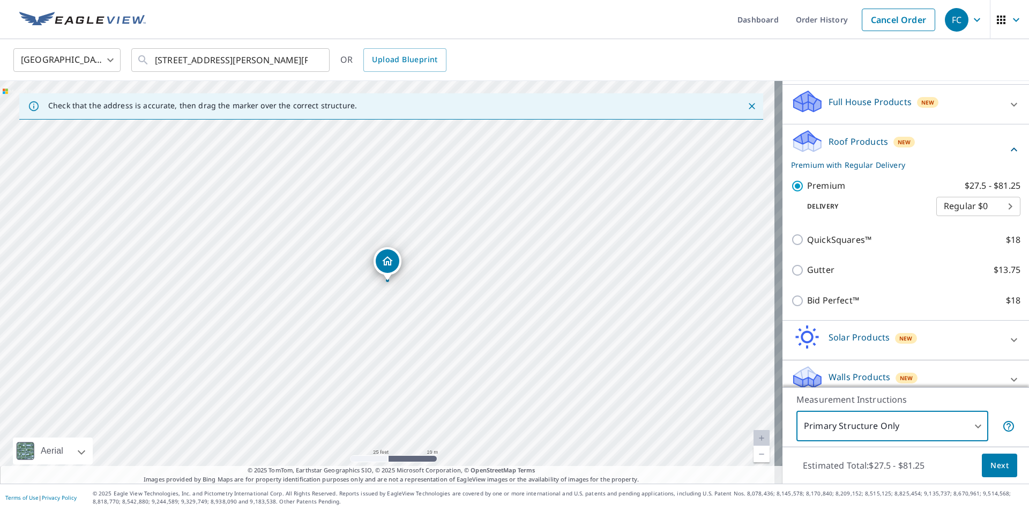
click at [997, 467] on span "Next" at bounding box center [999, 465] width 18 height 13
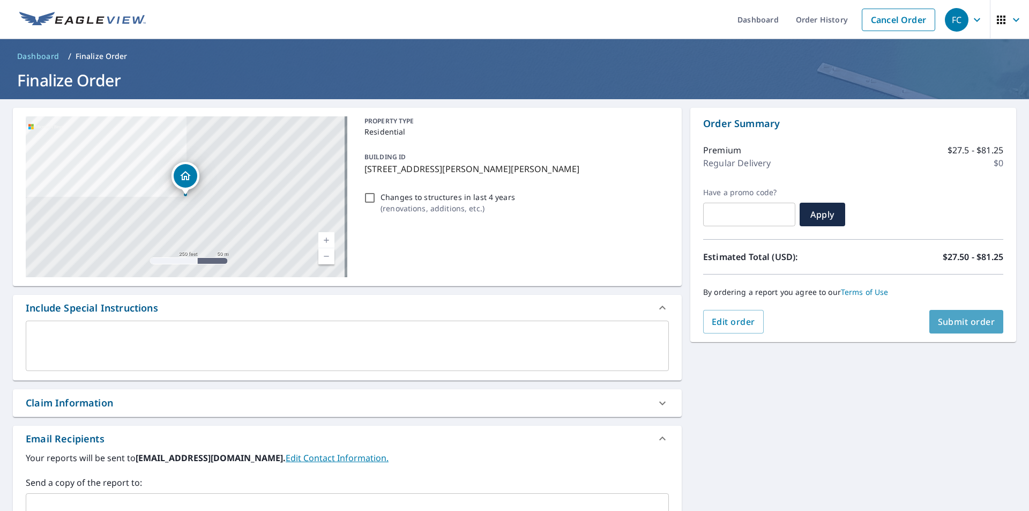
click at [953, 325] on span "Submit order" at bounding box center [966, 322] width 57 height 12
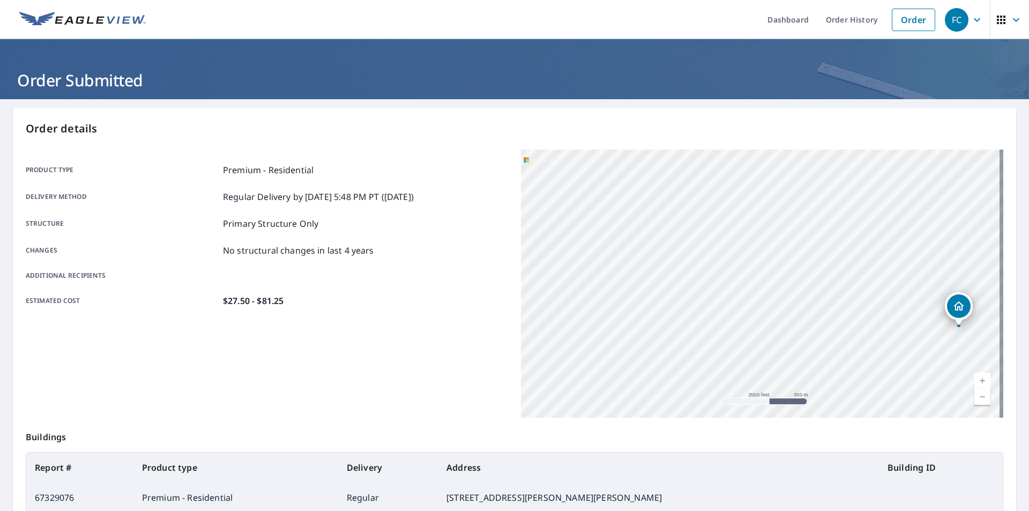
scroll to position [120, 0]
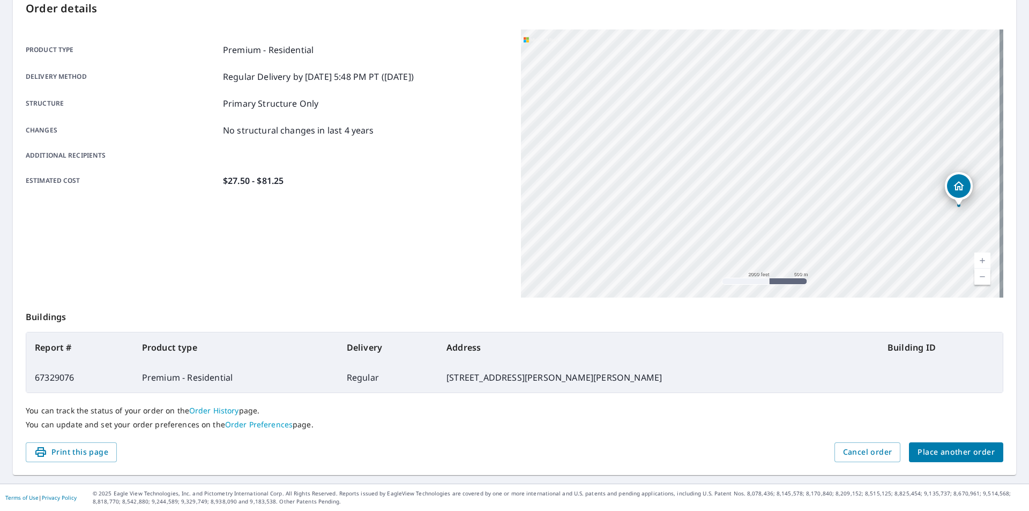
click at [973, 450] on span "Place another order" at bounding box center [955, 451] width 77 height 13
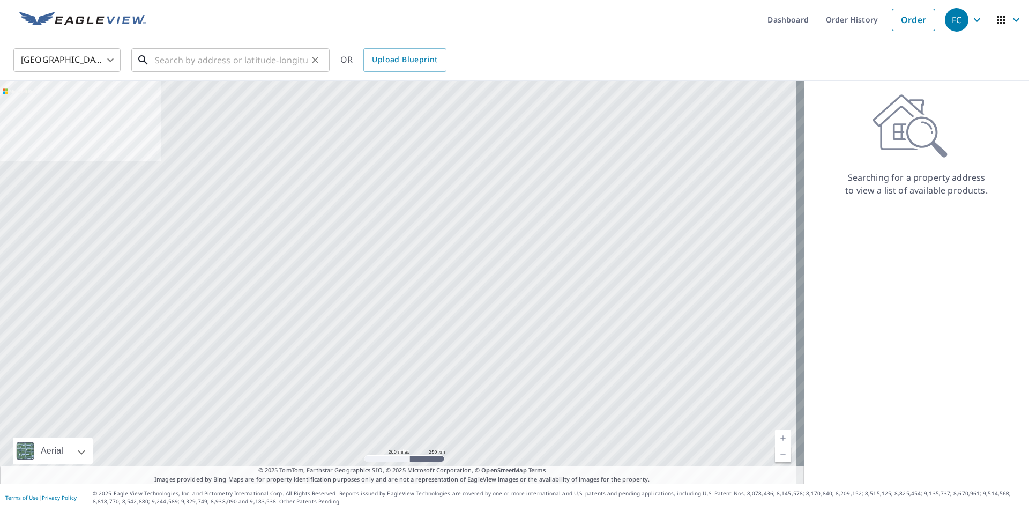
click at [159, 62] on input "text" at bounding box center [231, 60] width 153 height 30
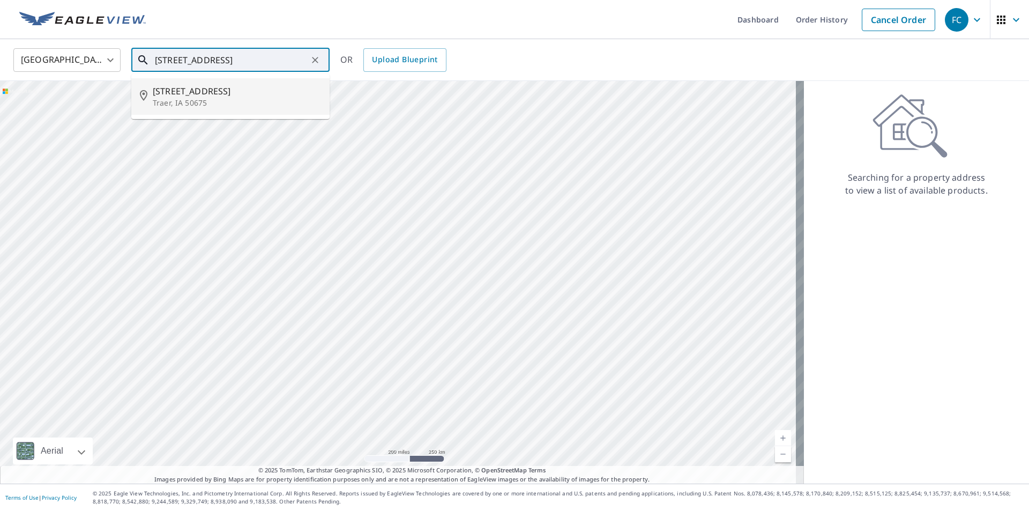
click at [172, 104] on p "Traer, IA 50675" at bounding box center [237, 103] width 168 height 11
type input "[STREET_ADDRESS]"
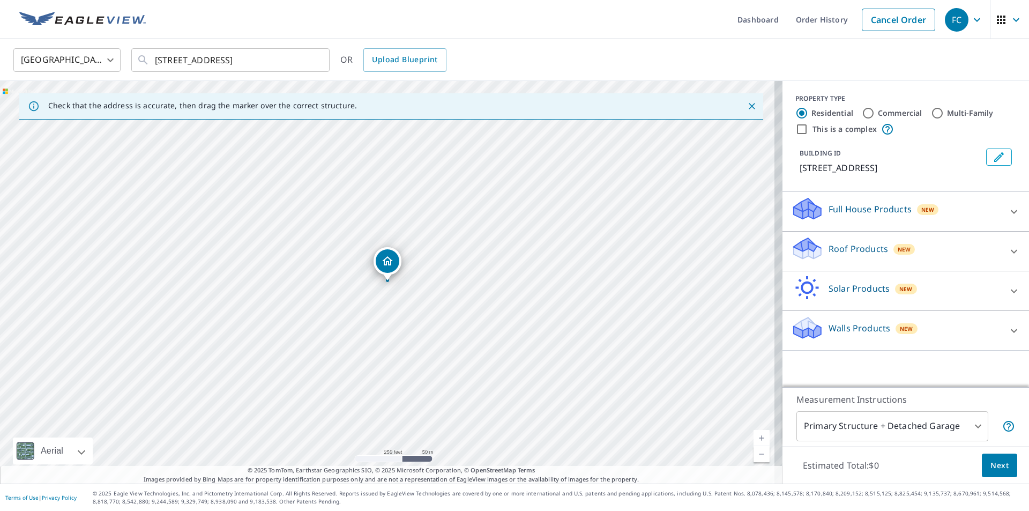
click at [753, 437] on link "Current Level 17, Zoom In" at bounding box center [761, 438] width 16 height 16
click at [753, 437] on link "Current Level 18, Zoom In" at bounding box center [761, 438] width 16 height 16
click at [753, 437] on link "Current Level 19, Zoom In" at bounding box center [761, 438] width 16 height 16
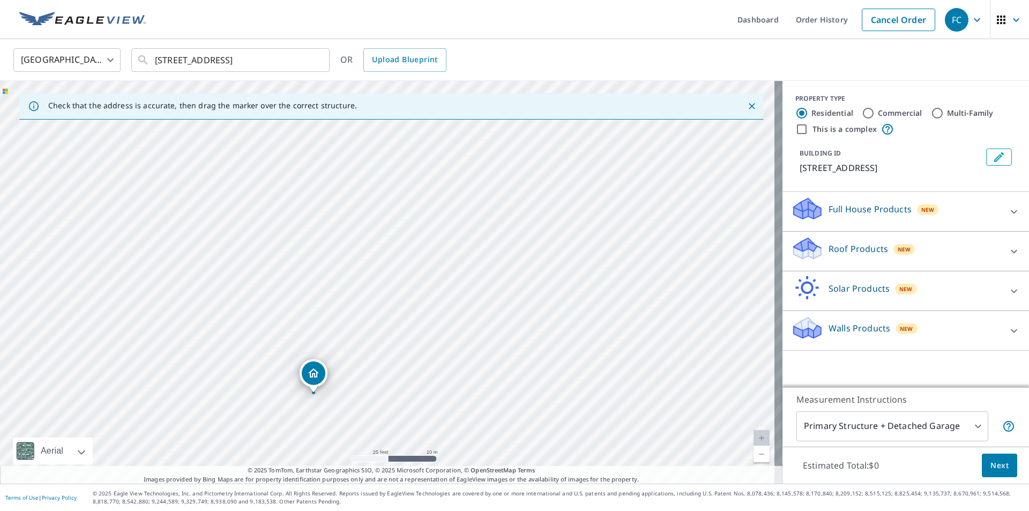
drag, startPoint x: 613, startPoint y: 271, endPoint x: 539, endPoint y: 380, distance: 132.0
click at [539, 382] on div "[STREET_ADDRESS]" at bounding box center [391, 282] width 782 height 402
drag, startPoint x: 678, startPoint y: 266, endPoint x: 660, endPoint y: 125, distance: 142.6
click at [790, 62] on div "United States US ​ [STREET_ADDRESS] ​ OR Upload Blueprint Check that the addres…" at bounding box center [514, 261] width 1029 height 444
click at [305, 277] on div "[STREET_ADDRESS]" at bounding box center [391, 282] width 782 height 402
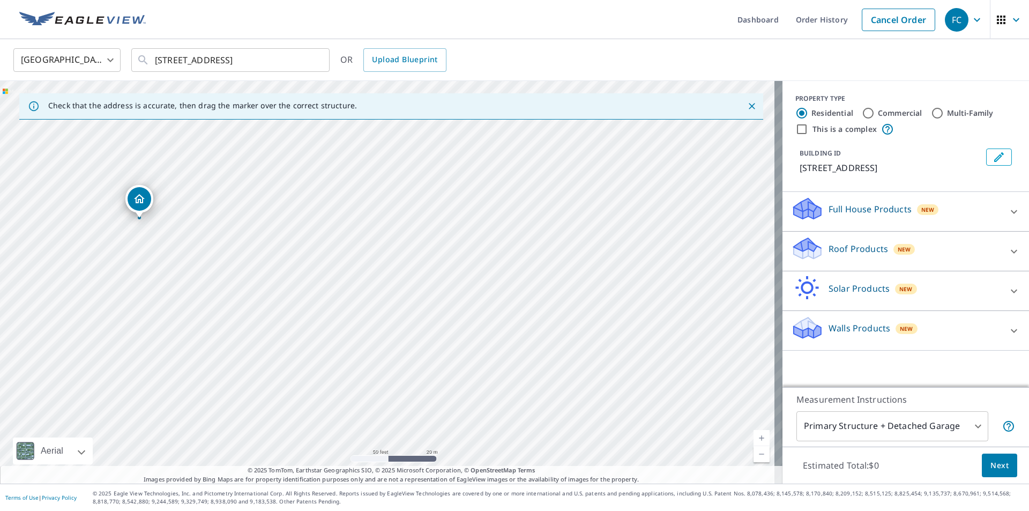
drag, startPoint x: 114, startPoint y: 316, endPoint x: 135, endPoint y: 194, distance: 124.0
click at [966, 426] on body "FC FC Dashboard Order History Cancel Order FC United States US ​ [STREET_ADDRES…" at bounding box center [514, 255] width 1029 height 511
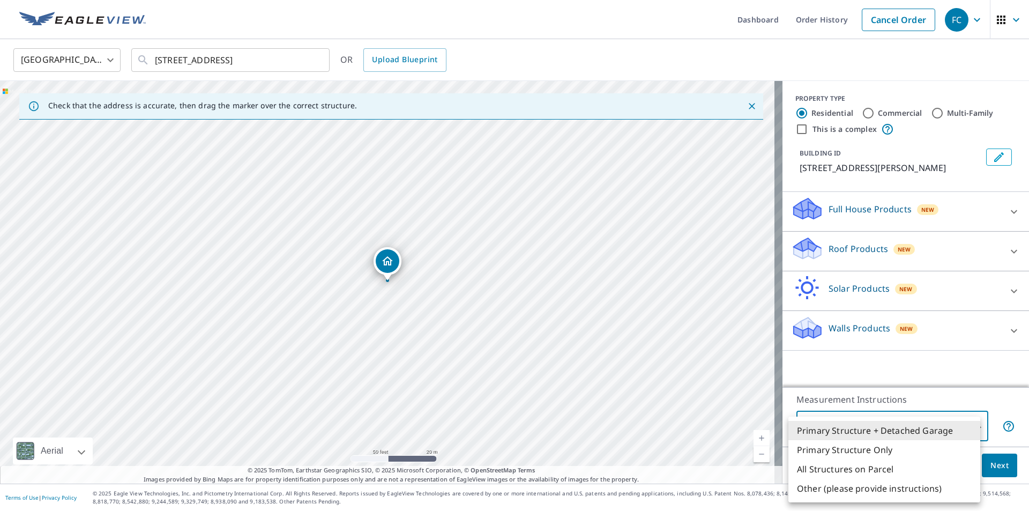
click at [877, 454] on li "Primary Structure Only" at bounding box center [884, 449] width 192 height 19
type input "2"
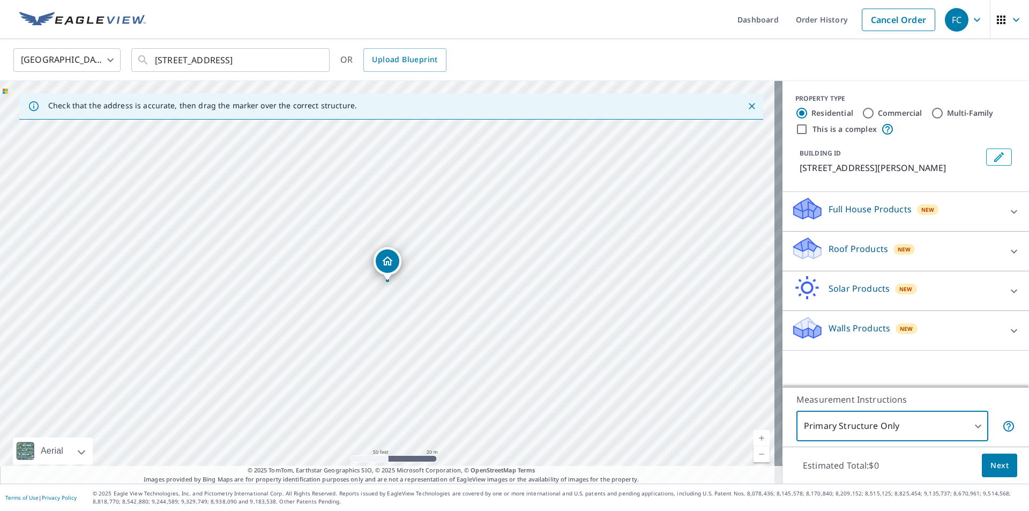
click at [805, 252] on icon at bounding box center [807, 248] width 32 height 25
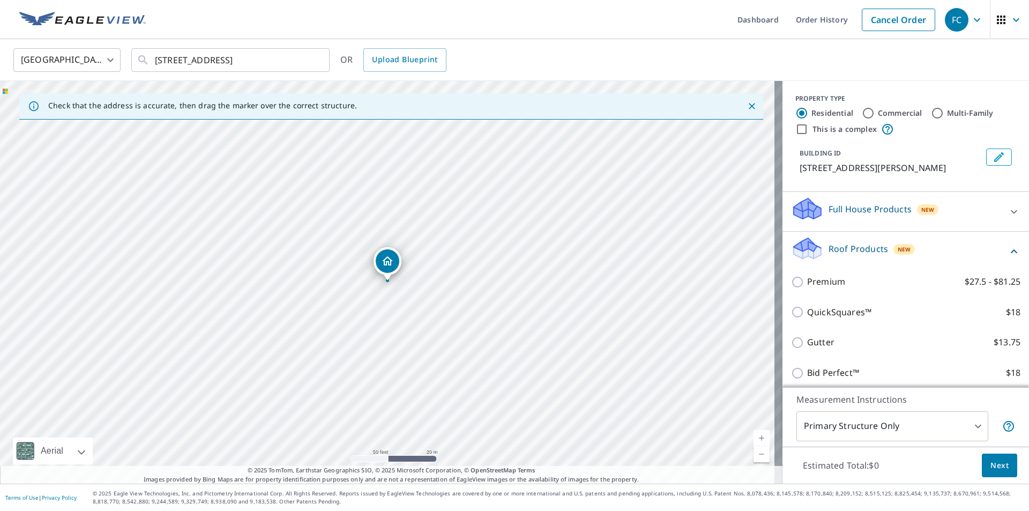
click at [782, 283] on div "Roof Products New Premium $27.5 - $81.25 QuickSquares™ $18 Gutter $13.75 Bid Pe…" at bounding box center [905, 312] width 247 height 161
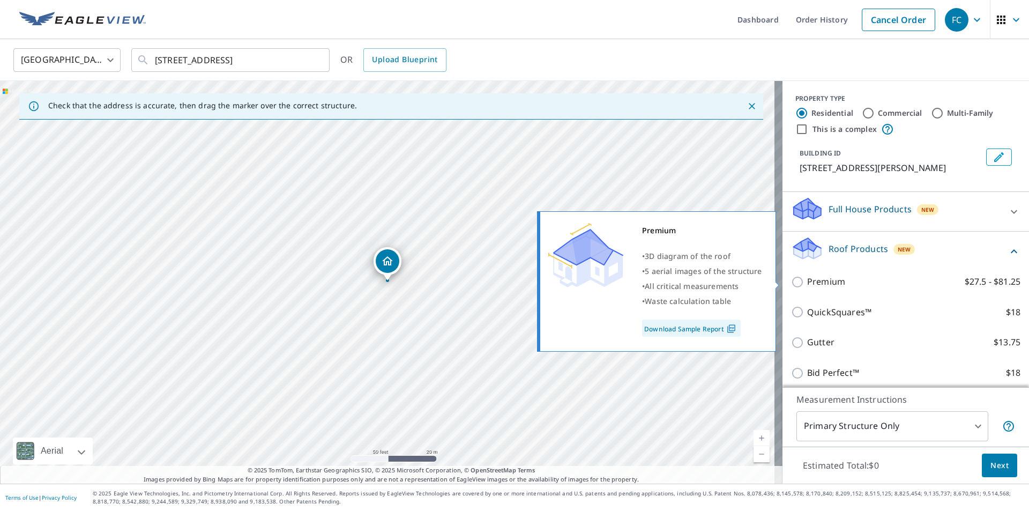
click at [791, 282] on input "Premium $27.5 - $81.25" at bounding box center [799, 281] width 16 height 13
checkbox input "true"
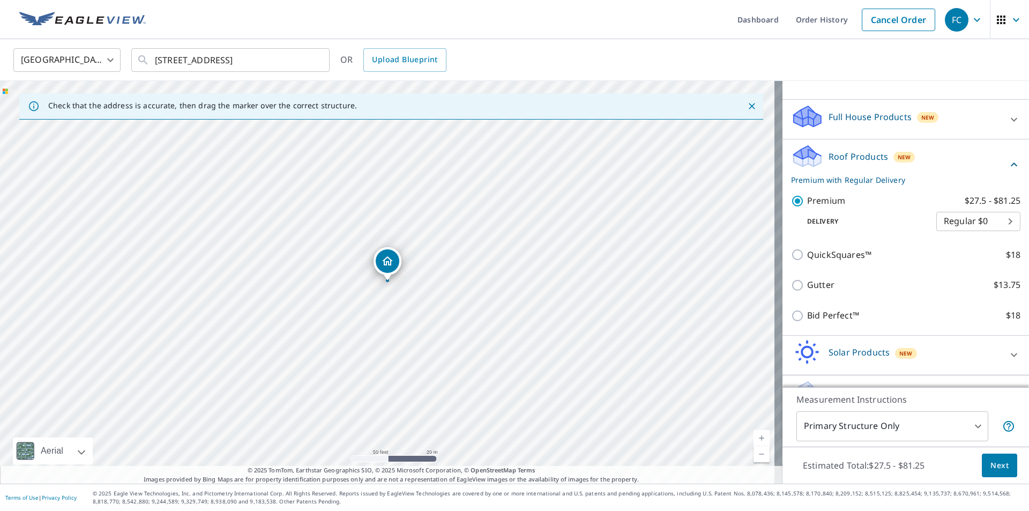
scroll to position [120, 0]
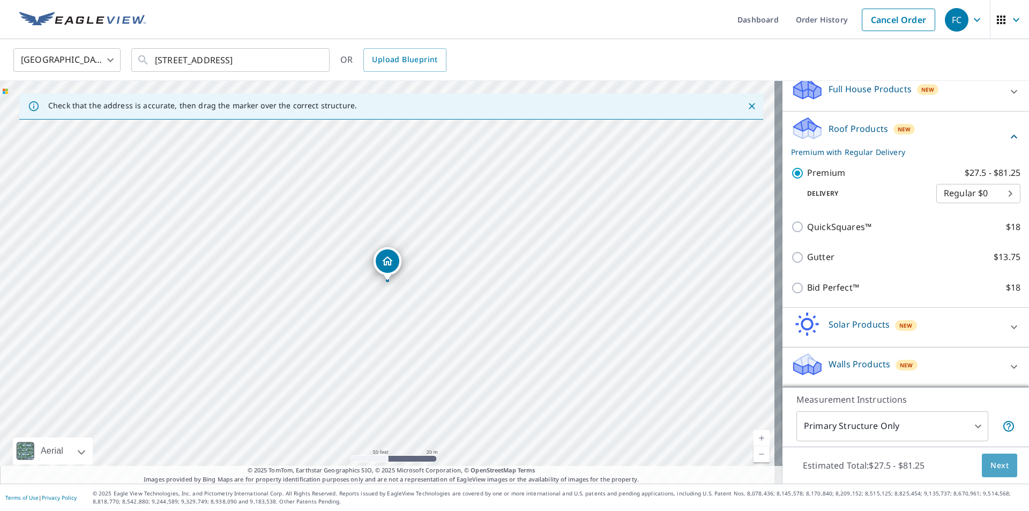
click at [1003, 464] on button "Next" at bounding box center [999, 465] width 35 height 24
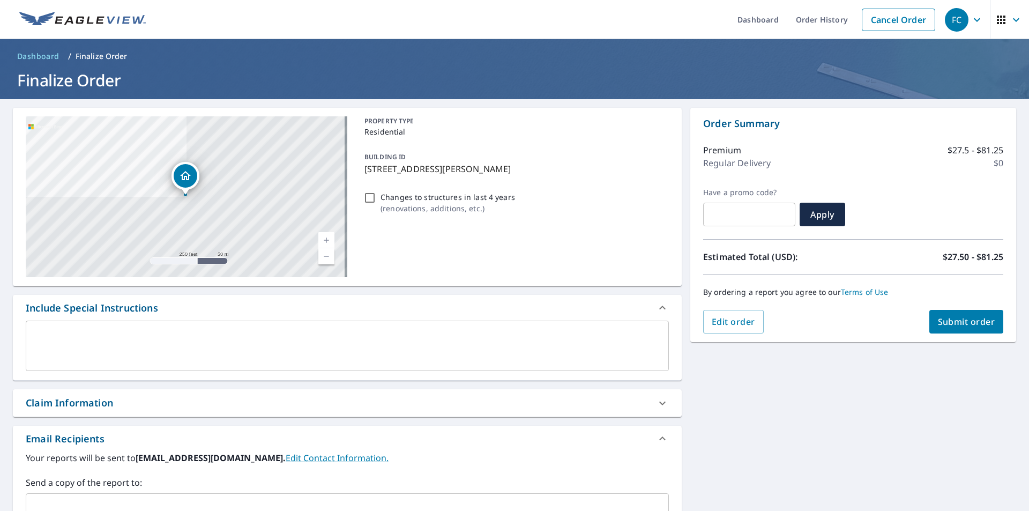
click at [978, 325] on span "Submit order" at bounding box center [966, 322] width 57 height 12
